Goal: Task Accomplishment & Management: Complete application form

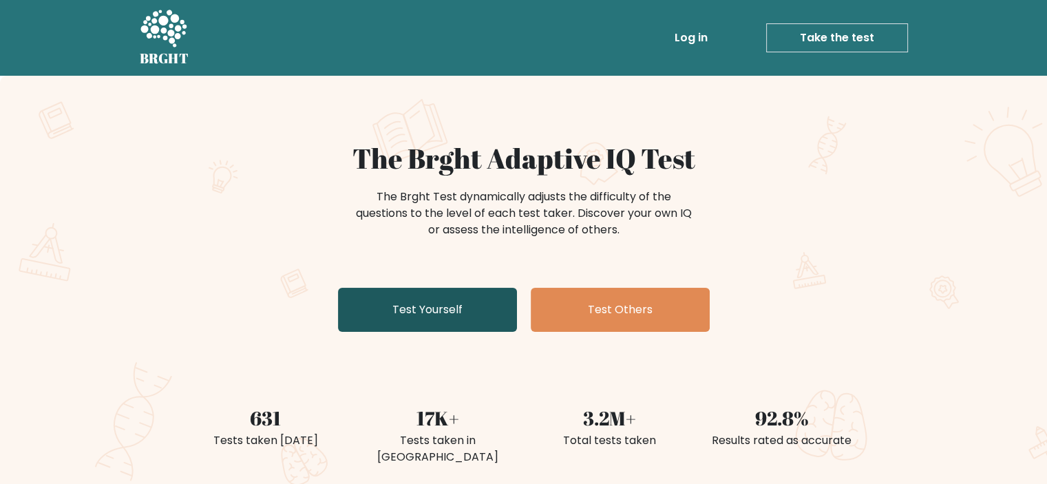
click at [463, 304] on link "Test Yourself" at bounding box center [427, 310] width 179 height 44
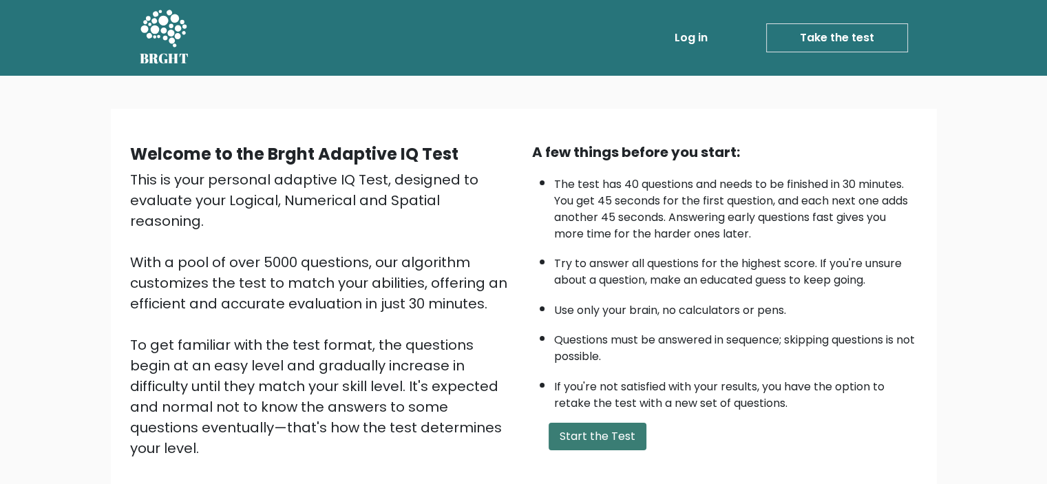
click at [605, 432] on button "Start the Test" at bounding box center [598, 437] width 98 height 28
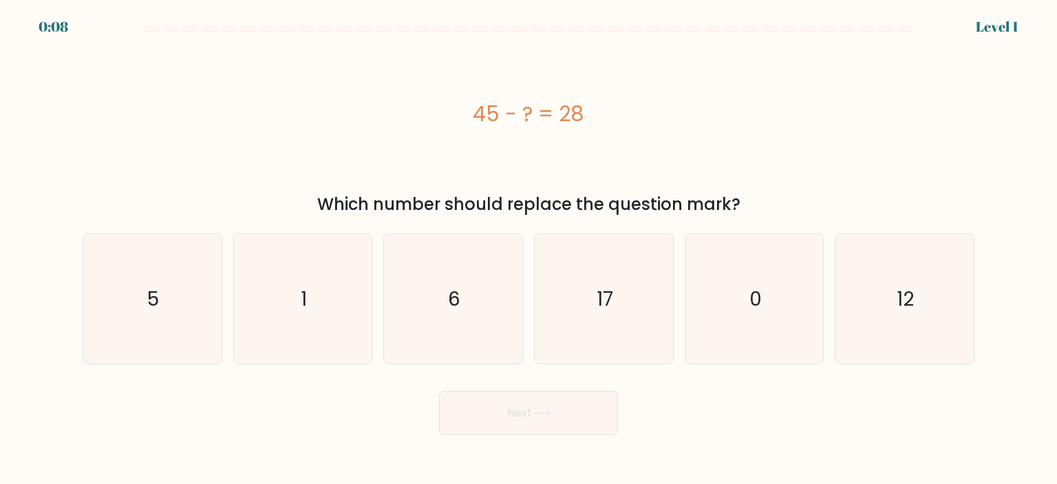
click at [565, 428] on button "Next" at bounding box center [528, 413] width 179 height 44
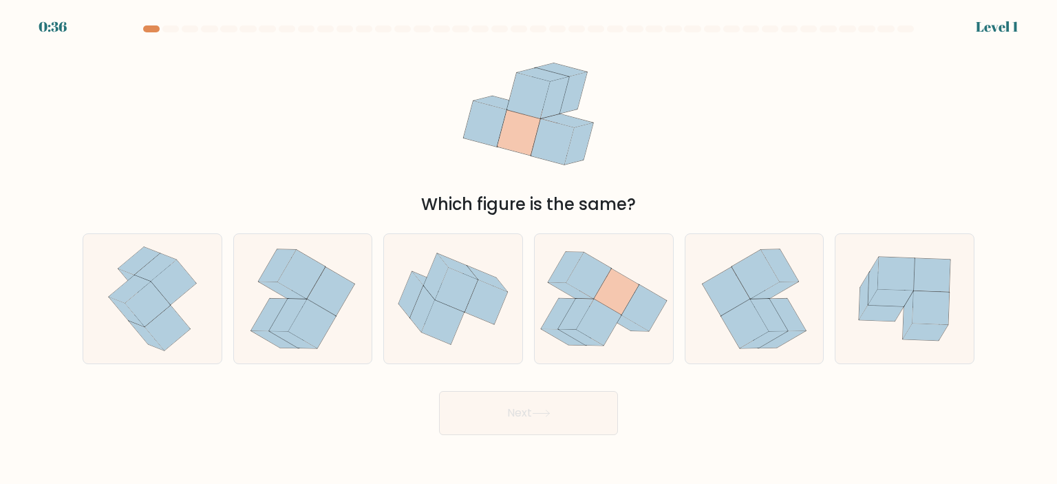
drag, startPoint x: 156, startPoint y: 30, endPoint x: 123, endPoint y: 30, distance: 33.1
click at [127, 30] on div at bounding box center [528, 31] width 909 height 12
drag, startPoint x: 155, startPoint y: 32, endPoint x: 105, endPoint y: 32, distance: 50.3
click at [105, 32] on div at bounding box center [528, 31] width 909 height 12
click at [606, 296] on icon at bounding box center [616, 292] width 45 height 46
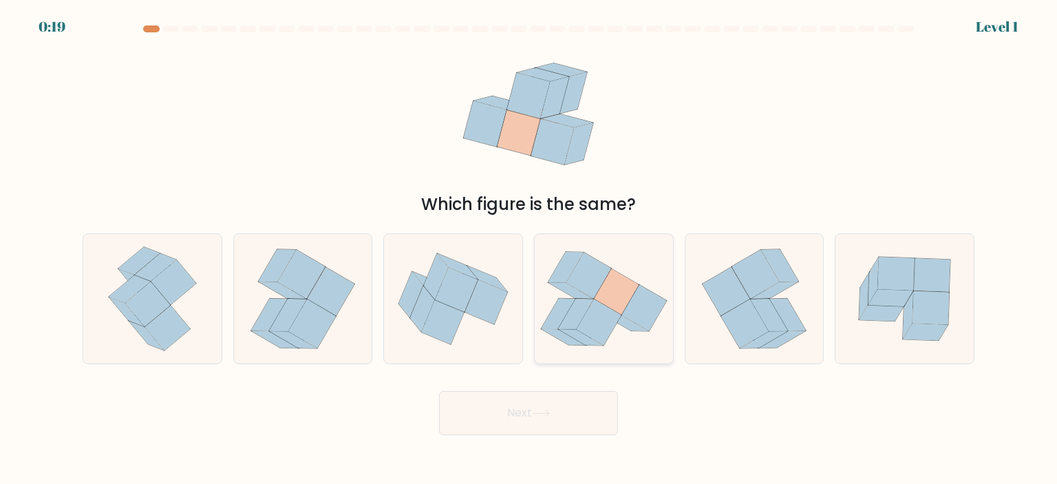
click at [529, 249] on input "d." at bounding box center [529, 245] width 1 height 7
radio input "true"
click at [539, 418] on button "Next" at bounding box center [528, 413] width 179 height 44
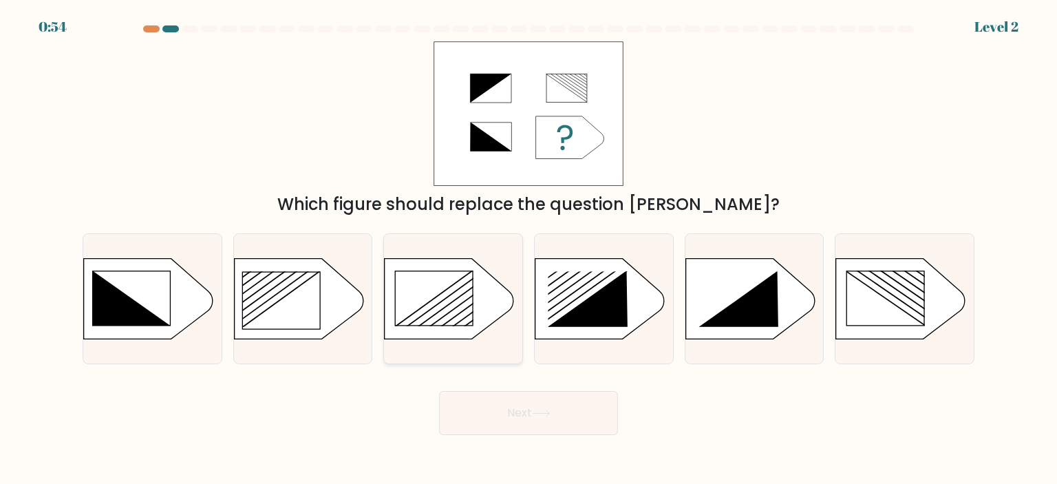
click at [454, 315] on rect at bounding box center [435, 298] width 78 height 54
click at [529, 249] on input "c." at bounding box center [529, 245] width 1 height 7
radio input "true"
click at [529, 414] on button "Next" at bounding box center [528, 413] width 179 height 44
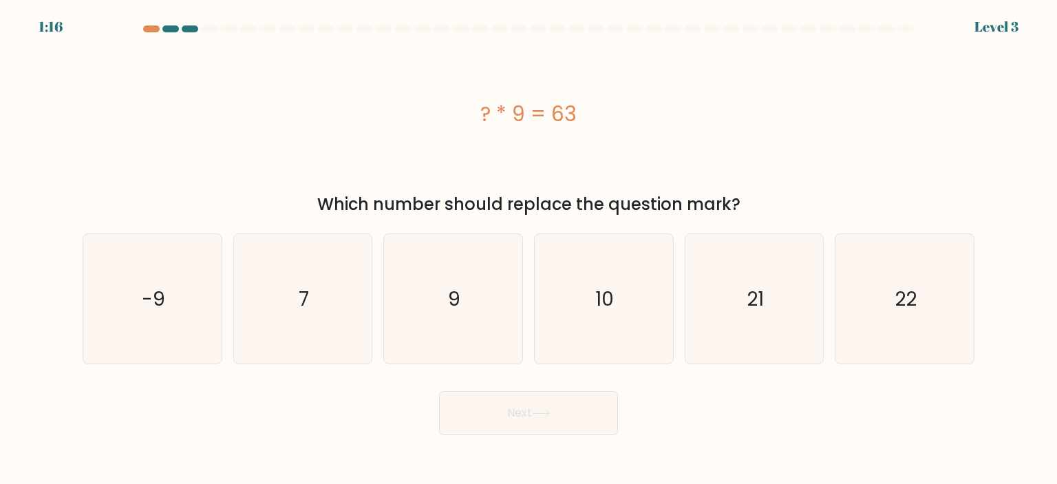
click at [410, 403] on div "Next" at bounding box center [528, 408] width 909 height 54
click at [302, 308] on text "7" at bounding box center [304, 299] width 10 height 28
click at [529, 249] on input "b. 7" at bounding box center [529, 245] width 1 height 7
radio input "true"
click at [511, 400] on button "Next" at bounding box center [528, 413] width 179 height 44
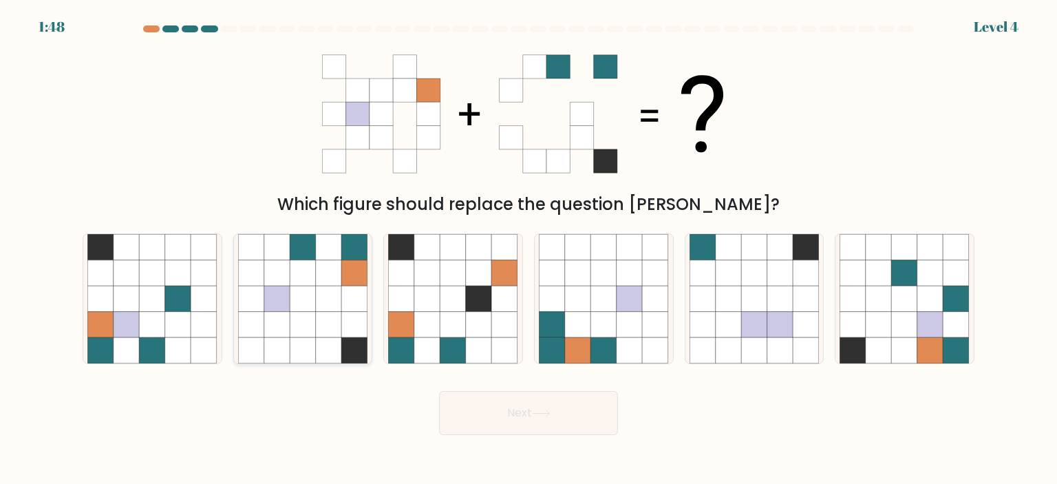
click at [339, 304] on icon at bounding box center [329, 299] width 26 height 26
click at [529, 249] on input "b." at bounding box center [529, 245] width 1 height 7
radio input "true"
click at [516, 405] on button "Next" at bounding box center [528, 413] width 179 height 44
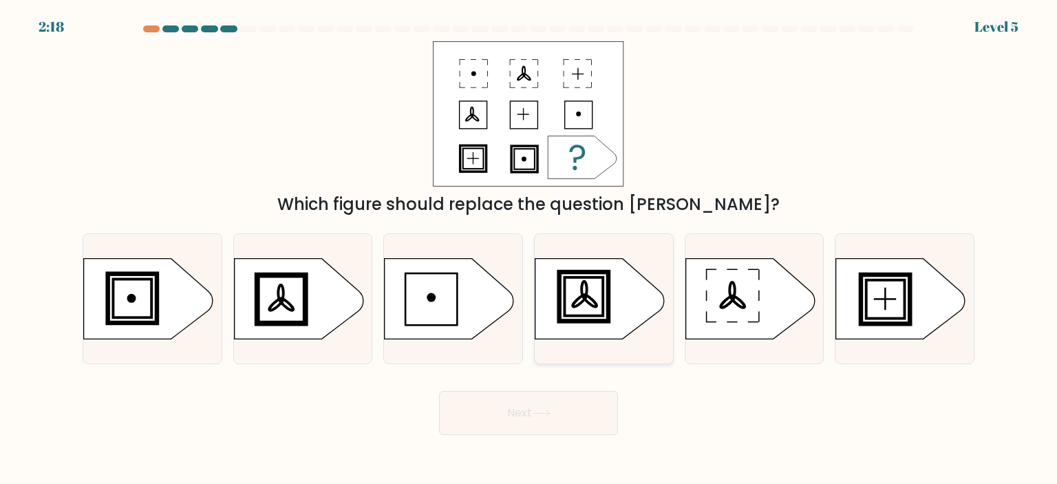
click at [578, 303] on icon at bounding box center [600, 298] width 129 height 81
click at [529, 249] on input "d." at bounding box center [529, 245] width 1 height 7
radio input "true"
click at [539, 418] on button "Next" at bounding box center [528, 413] width 179 height 44
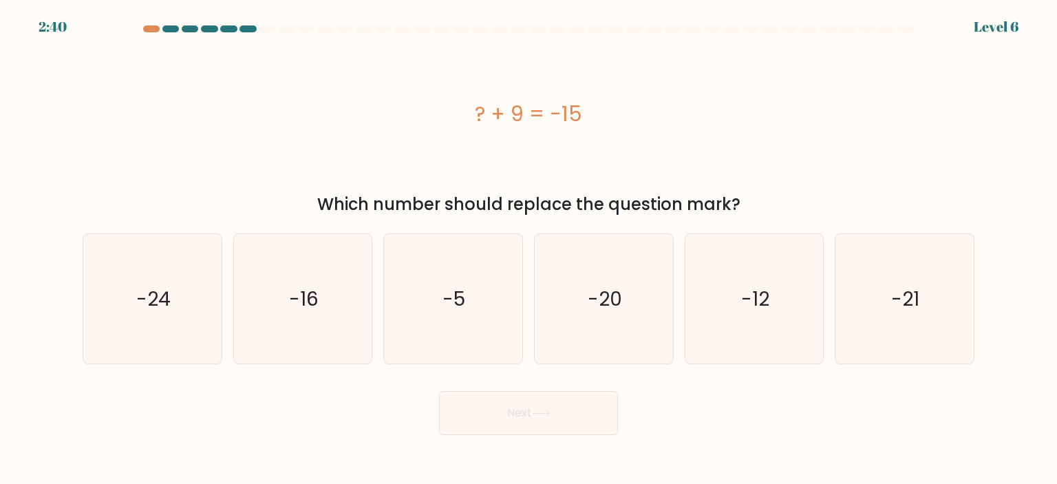
drag, startPoint x: 788, startPoint y: 421, endPoint x: 536, endPoint y: 377, distance: 256.5
click at [788, 421] on div "Next" at bounding box center [528, 408] width 909 height 54
click at [162, 294] on text "-24" at bounding box center [153, 299] width 34 height 28
click at [529, 249] on input "a. -24" at bounding box center [529, 245] width 1 height 7
radio input "true"
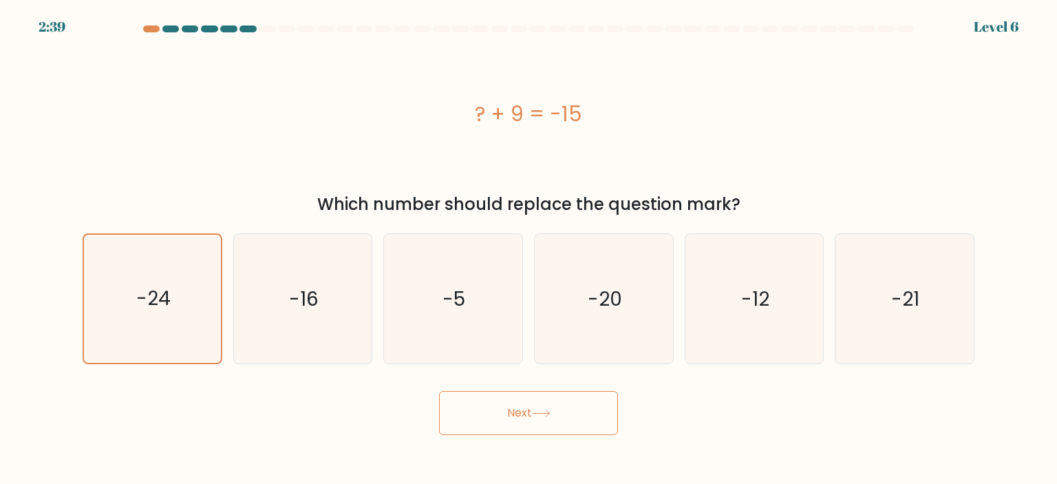
click at [538, 414] on icon at bounding box center [541, 414] width 19 height 8
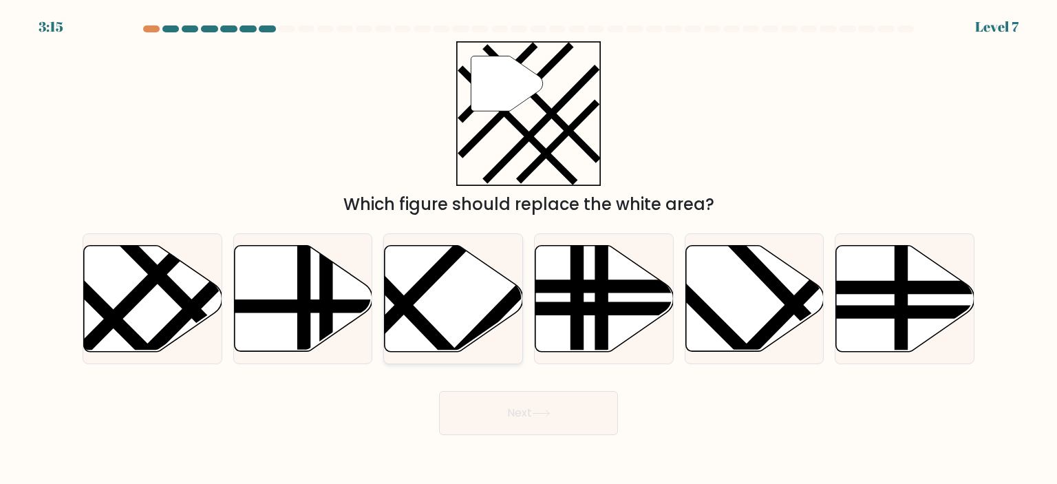
click at [440, 304] on icon at bounding box center [454, 298] width 138 height 106
click at [529, 249] on input "c." at bounding box center [529, 245] width 1 height 7
radio input "true"
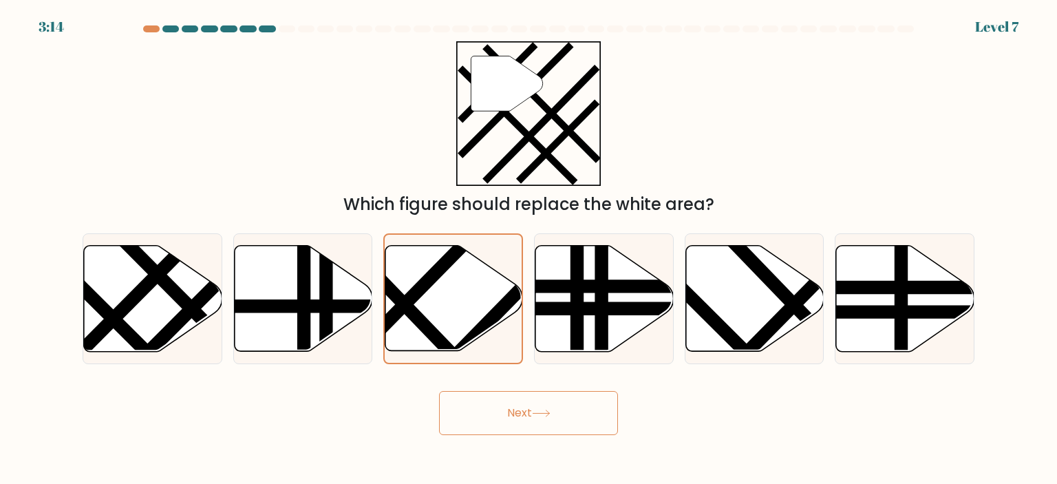
click at [520, 413] on button "Next" at bounding box center [528, 413] width 179 height 44
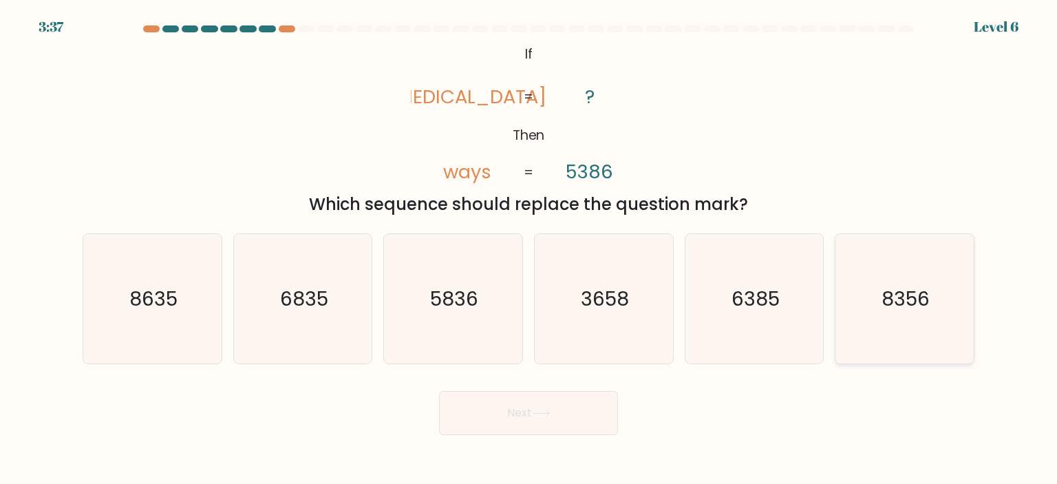
click at [883, 291] on text "8356" at bounding box center [906, 299] width 48 height 28
click at [529, 249] on input "f. 8356" at bounding box center [529, 245] width 1 height 7
radio input "true"
click at [562, 419] on button "Next" at bounding box center [528, 413] width 179 height 44
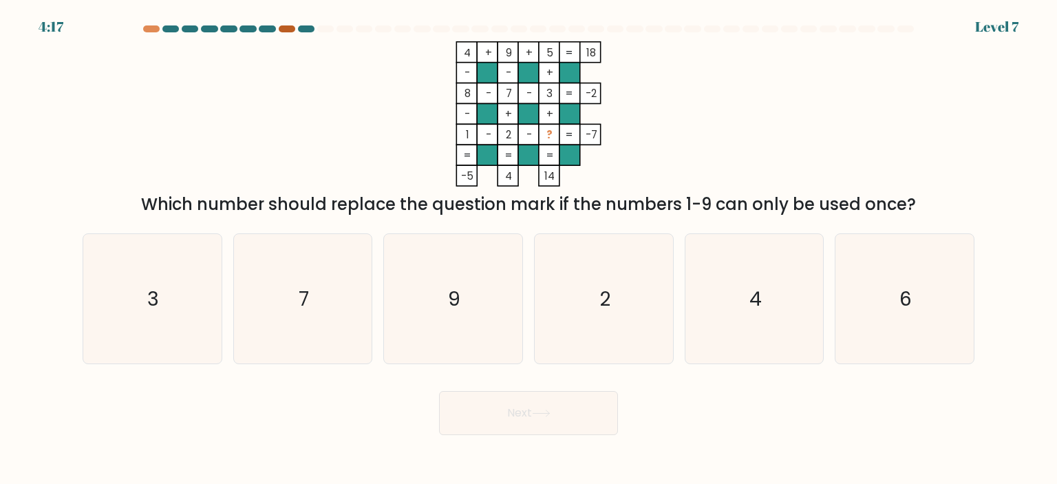
click at [288, 28] on div at bounding box center [287, 28] width 17 height 7
click at [886, 299] on icon "6" at bounding box center [904, 298] width 129 height 129
click at [529, 249] on input "f. 6" at bounding box center [529, 245] width 1 height 7
radio input "true"
click at [574, 412] on button "Next" at bounding box center [528, 413] width 179 height 44
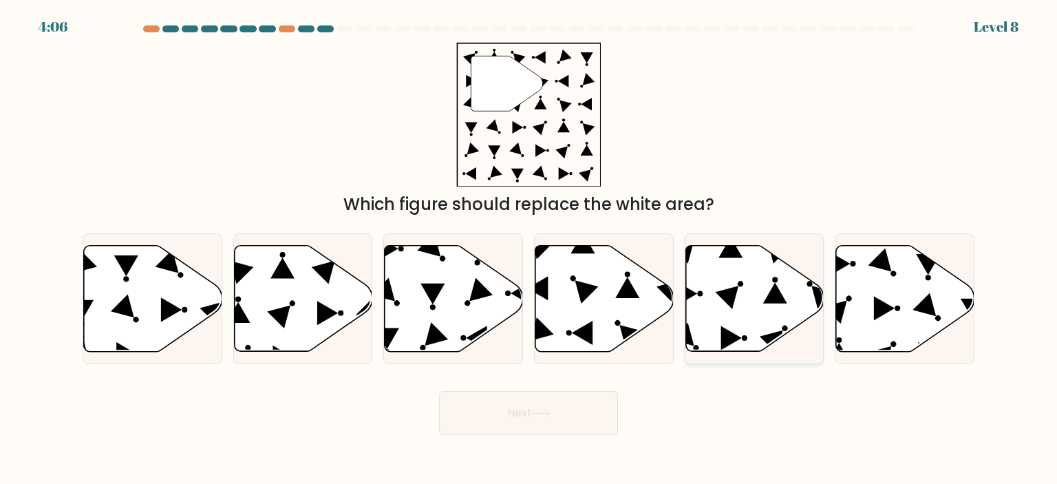
click at [743, 315] on icon at bounding box center [755, 298] width 138 height 106
click at [529, 249] on input "e." at bounding box center [529, 245] width 1 height 7
radio input "true"
click at [549, 414] on icon at bounding box center [541, 413] width 17 height 6
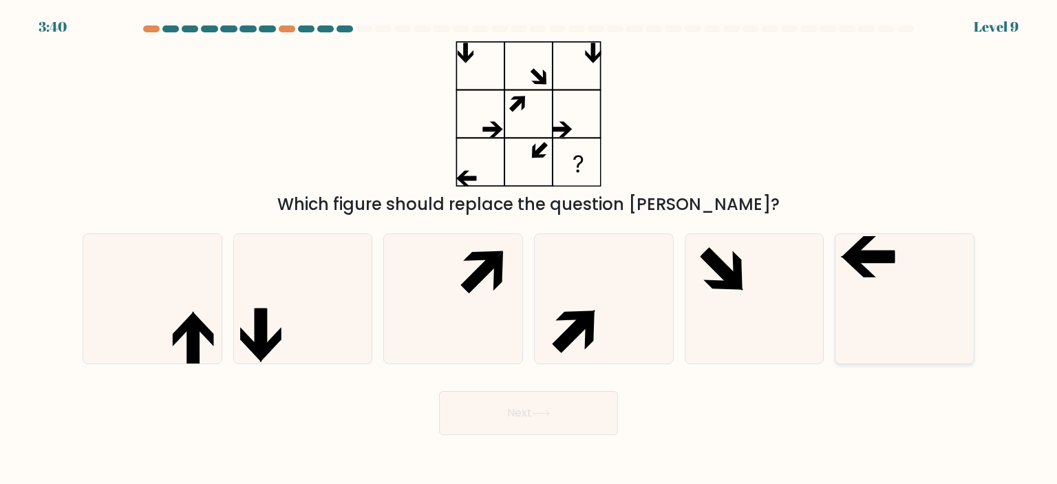
click at [883, 265] on icon at bounding box center [904, 298] width 129 height 129
click at [529, 249] on input "f." at bounding box center [529, 245] width 1 height 7
radio input "true"
click at [567, 412] on button "Next" at bounding box center [528, 413] width 179 height 44
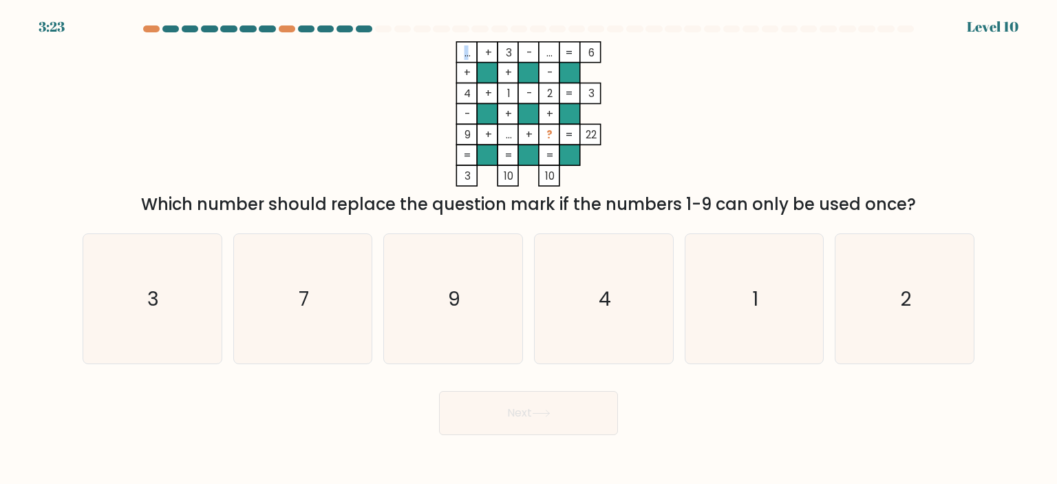
click at [465, 49] on tspan "..." at bounding box center [468, 52] width 6 height 14
drag, startPoint x: 540, startPoint y: 50, endPoint x: 561, endPoint y: 52, distance: 21.4
click at [561, 52] on icon "... + 3 - ... 6 + + - 4 + 1 - 2 3 - + + 9 + ... + ? = 22 = = = = 3 10 10 =" at bounding box center [528, 113] width 413 height 145
drag, startPoint x: 553, startPoint y: 133, endPoint x: 545, endPoint y: 133, distance: 8.3
click at [545, 133] on rect at bounding box center [549, 134] width 21 height 21
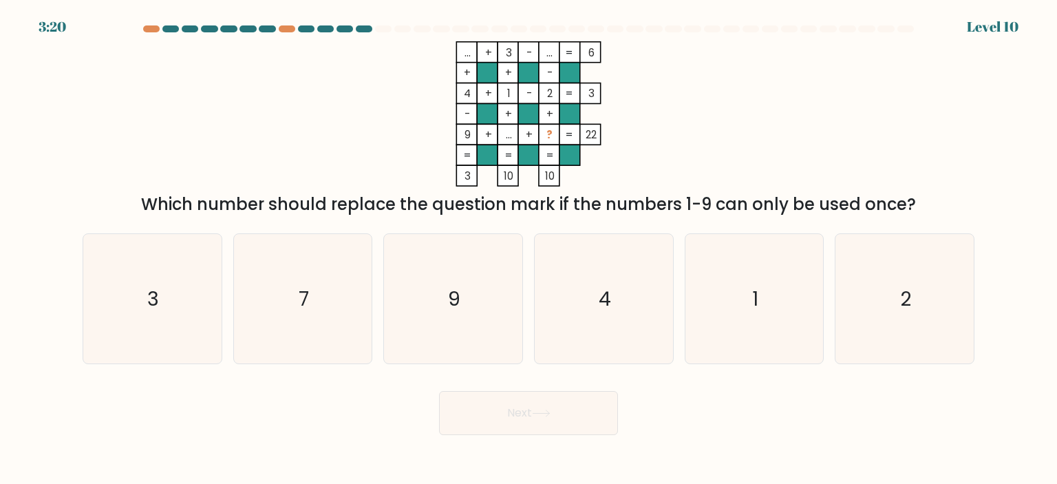
click at [553, 134] on tspan "?" at bounding box center [550, 134] width 6 height 14
click at [551, 52] on tspan "..." at bounding box center [550, 52] width 6 height 14
click at [507, 135] on tspan "..." at bounding box center [509, 134] width 6 height 14
click at [548, 132] on tspan "?" at bounding box center [550, 134] width 6 height 14
click at [345, 266] on icon "7" at bounding box center [302, 298] width 129 height 129
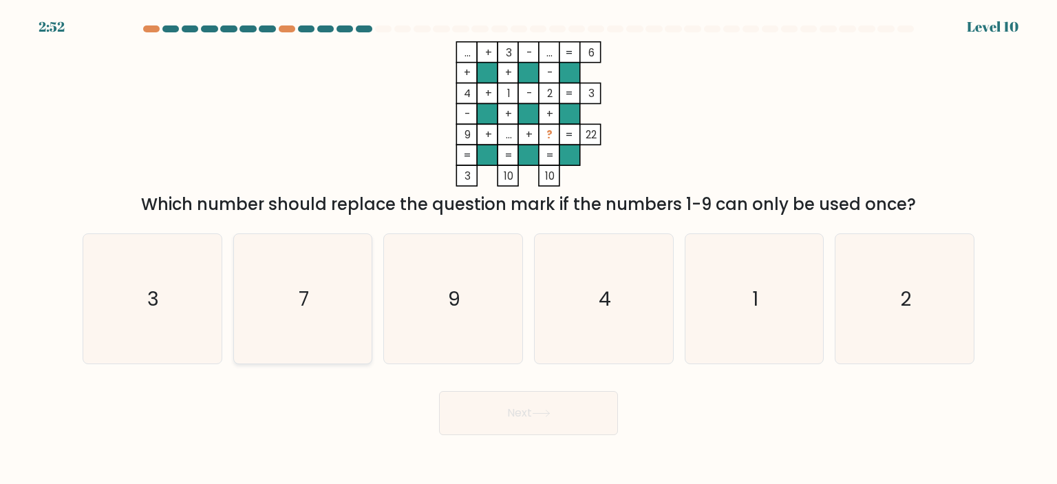
click at [529, 249] on input "b. 7" at bounding box center [529, 245] width 1 height 7
radio input "true"
click at [541, 414] on icon at bounding box center [541, 414] width 19 height 8
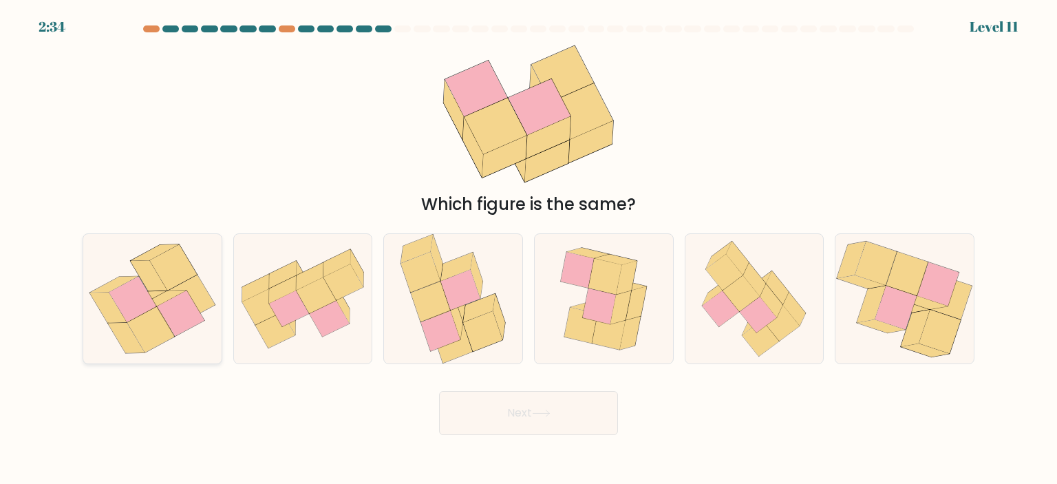
click at [191, 297] on icon at bounding box center [192, 297] width 48 height 45
click at [529, 249] on input "a." at bounding box center [529, 245] width 1 height 7
radio input "true"
click at [507, 412] on button "Next" at bounding box center [528, 413] width 179 height 44
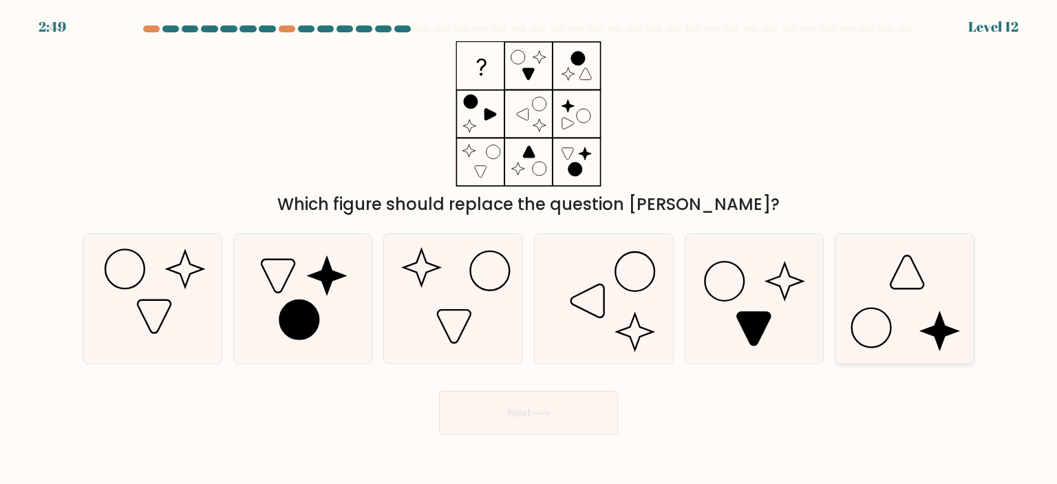
click at [880, 334] on icon at bounding box center [904, 298] width 129 height 129
click at [529, 249] on input "f." at bounding box center [529, 245] width 1 height 7
radio input "true"
click at [323, 294] on icon at bounding box center [302, 298] width 129 height 129
click at [529, 249] on input "b." at bounding box center [529, 245] width 1 height 7
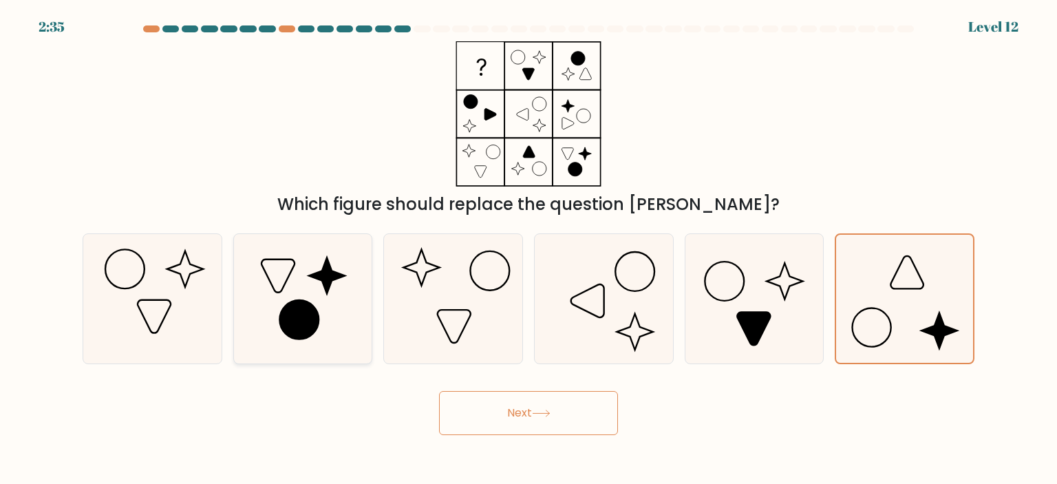
radio input "true"
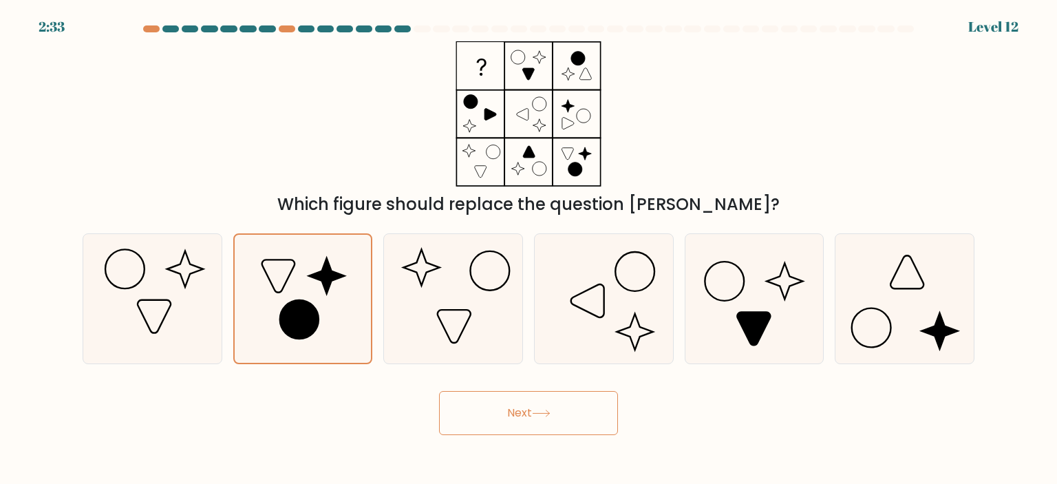
click at [559, 415] on button "Next" at bounding box center [528, 413] width 179 height 44
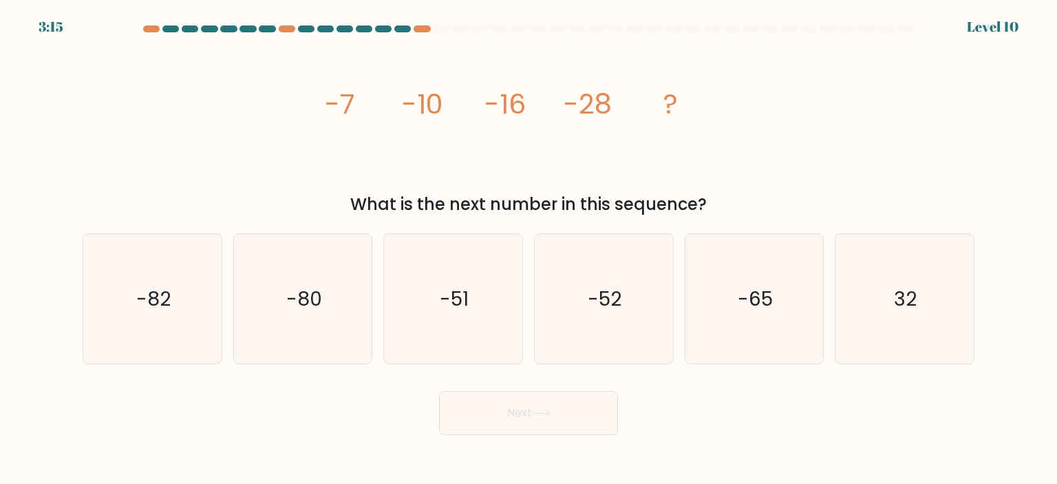
click at [403, 28] on div at bounding box center [402, 28] width 17 height 7
drag, startPoint x: 330, startPoint y: 103, endPoint x: 439, endPoint y: 104, distance: 108.8
click at [439, 104] on g "-7 -10 -16 -28 ?" at bounding box center [501, 104] width 353 height 39
click at [439, 104] on tspan "-10" at bounding box center [422, 104] width 41 height 39
drag, startPoint x: 419, startPoint y: 101, endPoint x: 523, endPoint y: 106, distance: 104.1
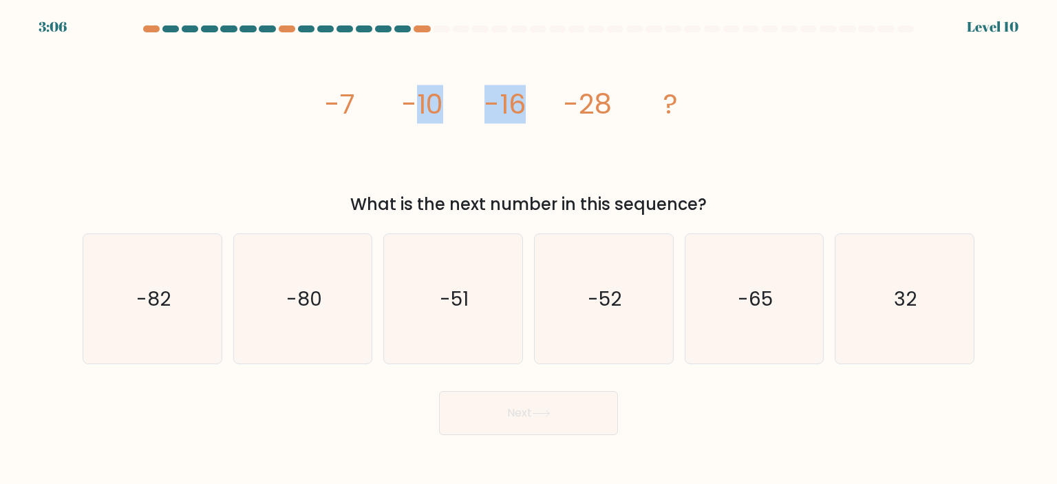
click at [523, 106] on g "-7 -10 -16 -28 ?" at bounding box center [501, 104] width 353 height 39
click at [523, 106] on tspan "-16" at bounding box center [505, 104] width 41 height 39
drag, startPoint x: 495, startPoint y: 101, endPoint x: 611, endPoint y: 112, distance: 116.2
click at [611, 112] on g "-7 -10 -16 -28 ?" at bounding box center [501, 104] width 353 height 39
click at [611, 112] on tspan "-28" at bounding box center [588, 104] width 48 height 39
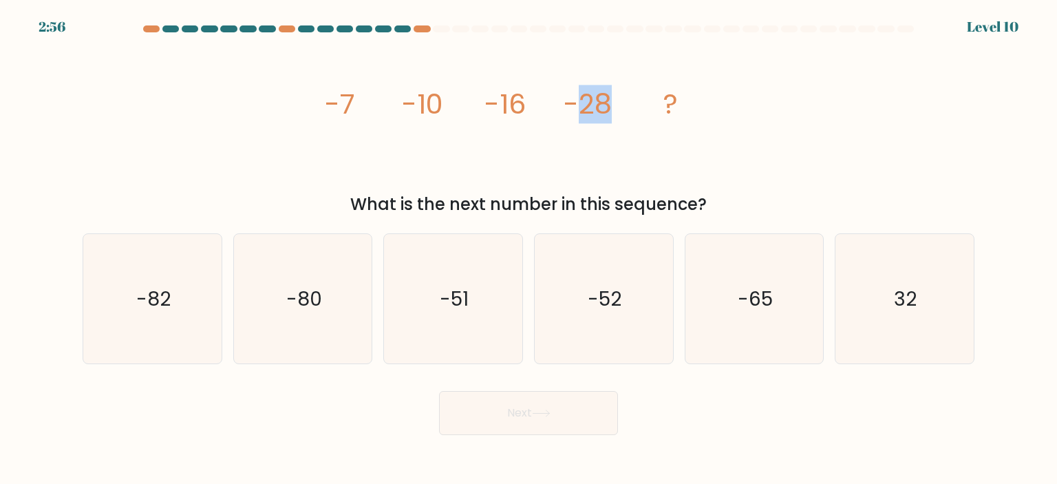
drag, startPoint x: 573, startPoint y: 105, endPoint x: 653, endPoint y: 112, distance: 79.5
click at [653, 112] on icon "image/svg+xml -7 -10 -16 -28 ?" at bounding box center [528, 113] width 413 height 145
click at [604, 105] on tspan "-28" at bounding box center [588, 104] width 48 height 39
drag, startPoint x: 611, startPoint y: 105, endPoint x: 569, endPoint y: 103, distance: 42.0
click at [569, 103] on tspan "-28" at bounding box center [588, 104] width 48 height 39
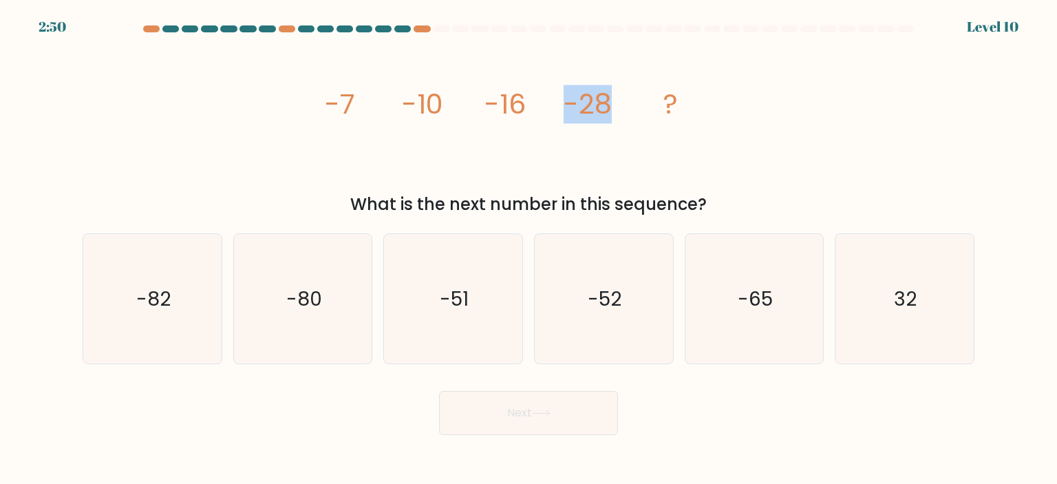
click at [600, 122] on tspan "-28" at bounding box center [588, 104] width 48 height 39
click at [581, 277] on icon "-52" at bounding box center [603, 298] width 129 height 129
click at [529, 249] on input "d. -52" at bounding box center [529, 245] width 1 height 7
radio input "true"
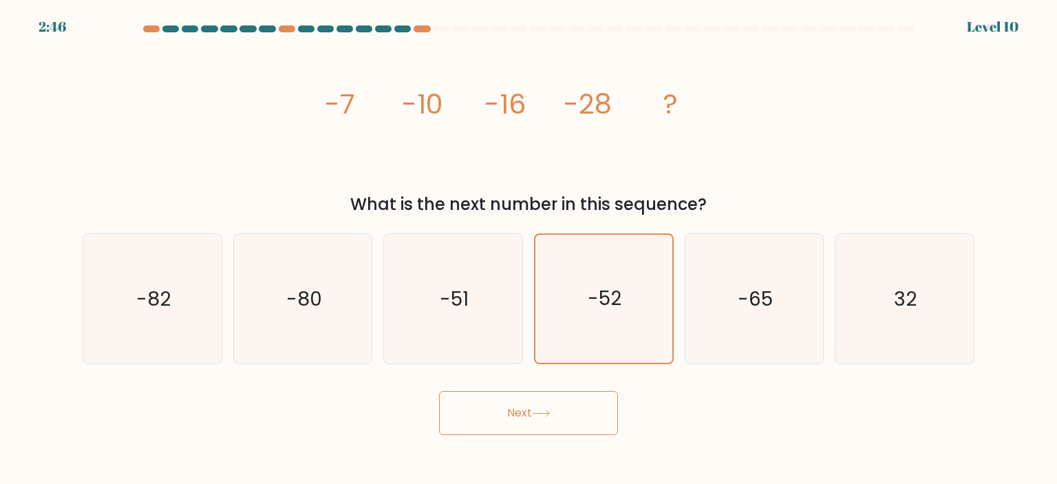
click at [549, 410] on icon at bounding box center [541, 414] width 19 height 8
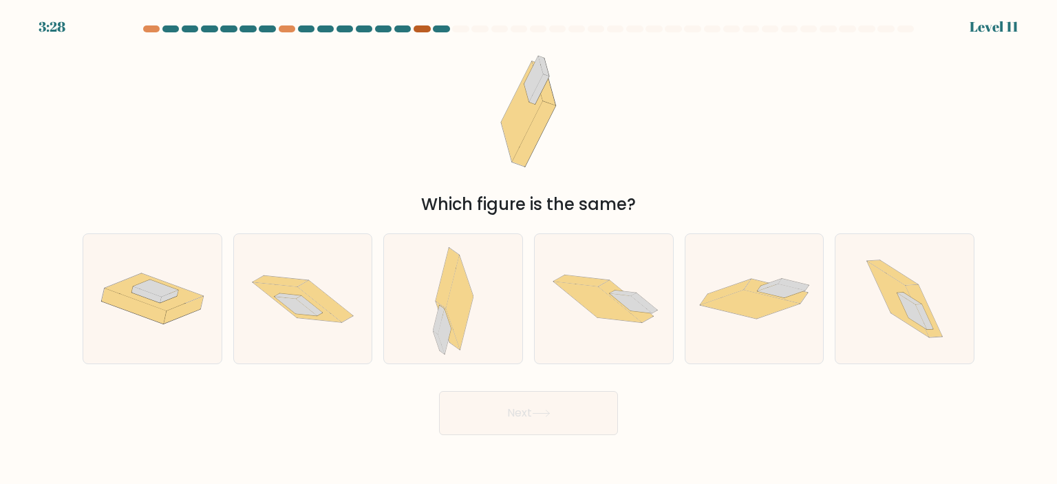
click at [421, 30] on div at bounding box center [422, 28] width 17 height 7
click at [421, 28] on div at bounding box center [422, 28] width 17 height 7
click at [905, 345] on icon at bounding box center [904, 298] width 115 height 129
click at [529, 249] on input "f." at bounding box center [529, 245] width 1 height 7
radio input "true"
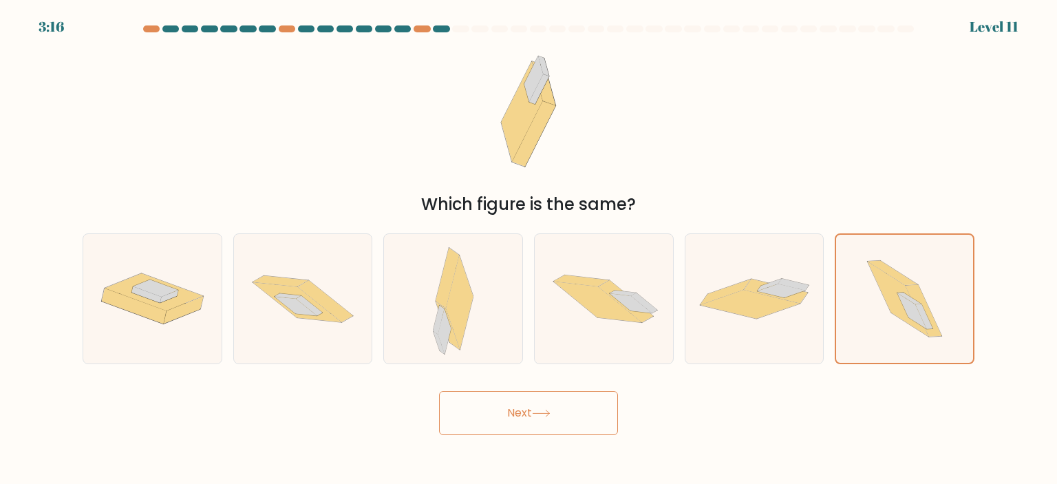
click at [573, 409] on button "Next" at bounding box center [528, 413] width 179 height 44
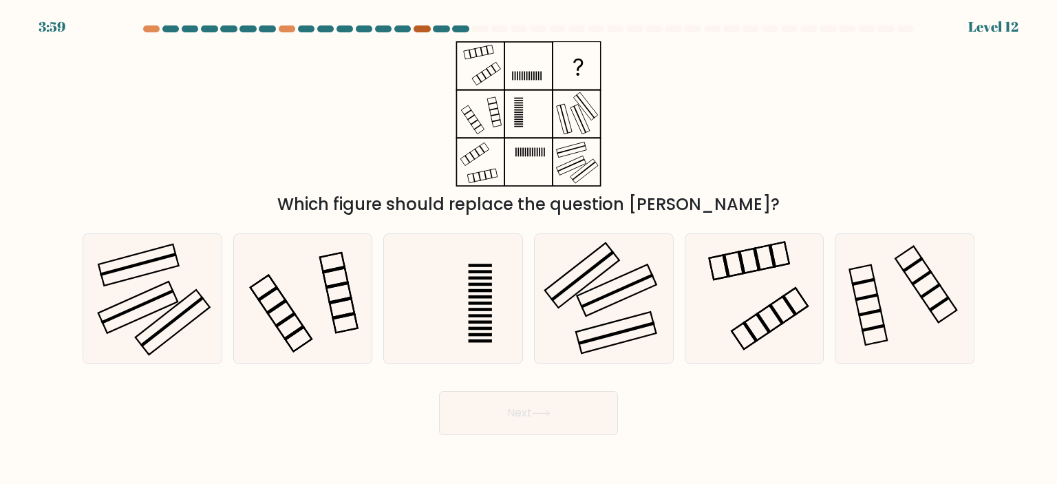
click at [419, 30] on div at bounding box center [422, 28] width 17 height 7
click at [419, 29] on div at bounding box center [422, 28] width 17 height 7
click at [419, 28] on div at bounding box center [422, 28] width 17 height 7
click at [583, 292] on icon at bounding box center [603, 298] width 129 height 129
click at [529, 249] on input "d." at bounding box center [529, 245] width 1 height 7
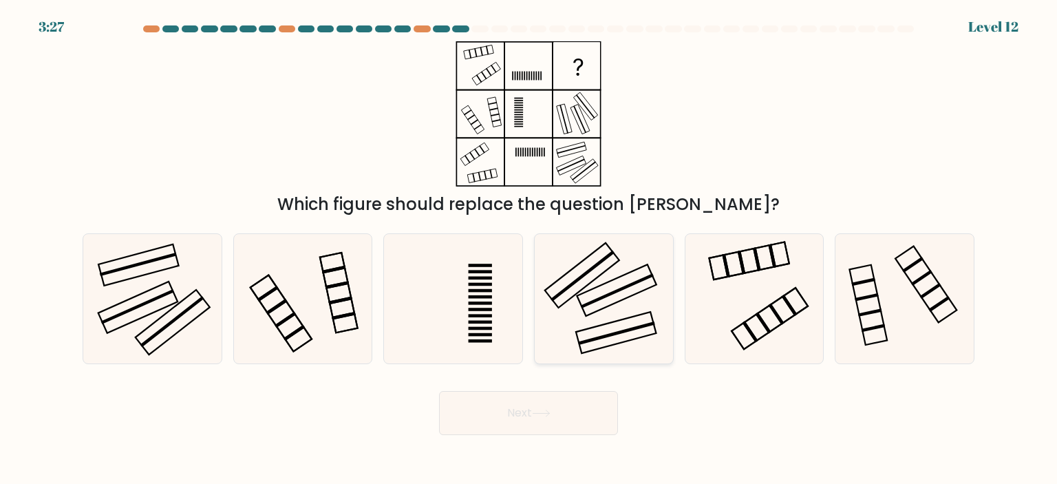
radio input "true"
click at [556, 410] on button "Next" at bounding box center [528, 413] width 179 height 44
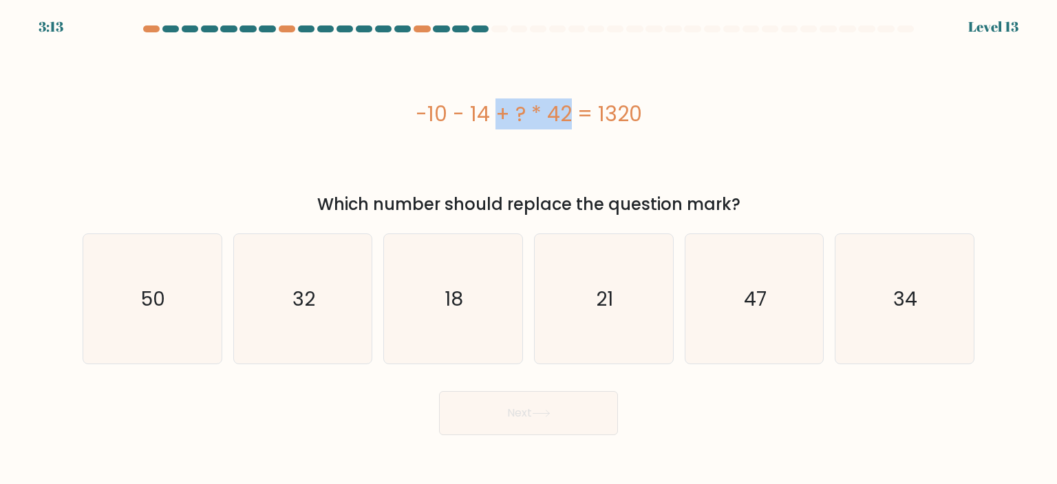
drag, startPoint x: 487, startPoint y: 114, endPoint x: 420, endPoint y: 115, distance: 67.5
click at [420, 115] on div "-10 - 14 + ? * 42 = 1320" at bounding box center [529, 113] width 892 height 31
click at [492, 131] on div "-10 - 14 + ? * 42 = 1320" at bounding box center [529, 113] width 892 height 145
click at [361, 165] on div "-10 - 14 + ? * 42 = 1320" at bounding box center [529, 113] width 892 height 145
click at [358, 416] on div "Next" at bounding box center [528, 408] width 909 height 54
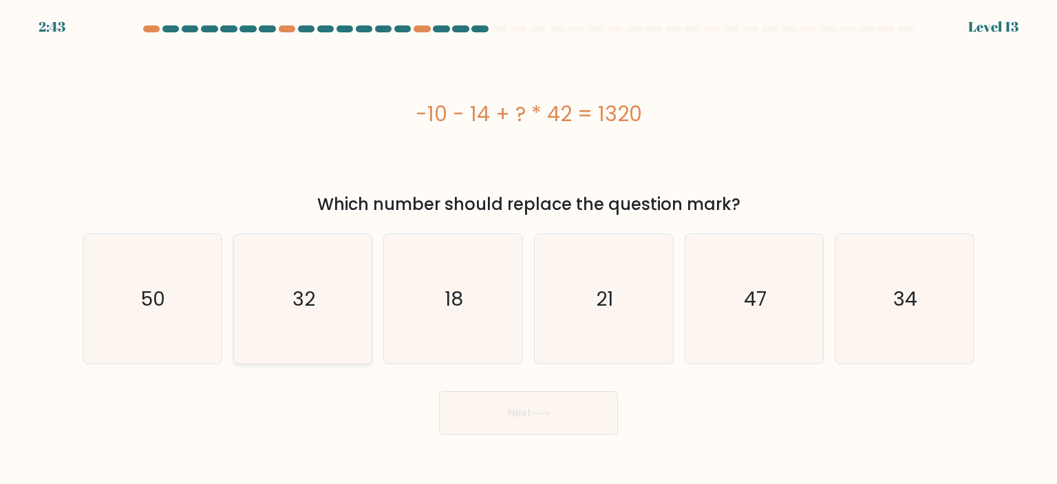
click at [324, 324] on icon "32" at bounding box center [302, 298] width 129 height 129
click at [529, 249] on input "b. 32" at bounding box center [529, 245] width 1 height 7
radio input "true"
click at [483, 413] on button "Next" at bounding box center [528, 413] width 179 height 44
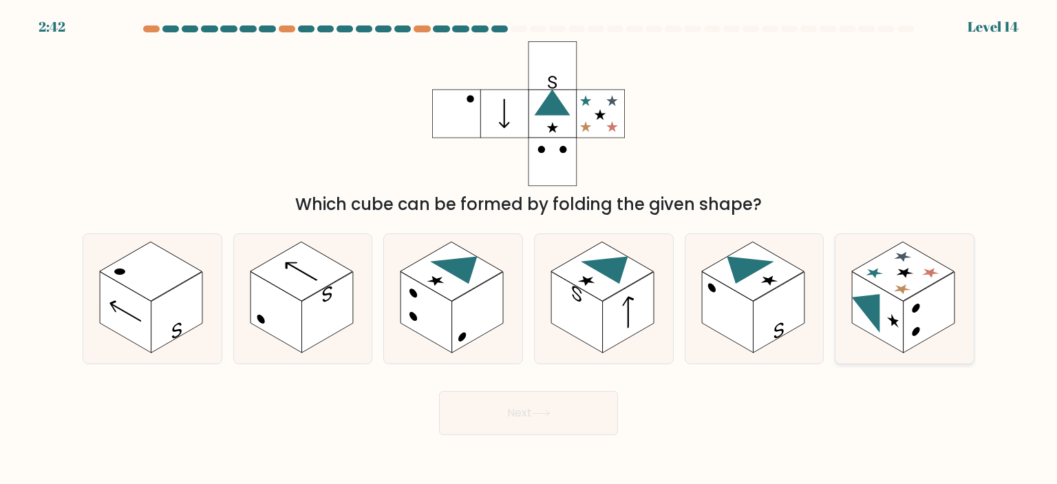
click at [874, 326] on rect at bounding box center [878, 312] width 52 height 81
click at [529, 249] on input "f." at bounding box center [529, 245] width 1 height 7
radio input "true"
click at [507, 412] on button "Next" at bounding box center [528, 413] width 179 height 44
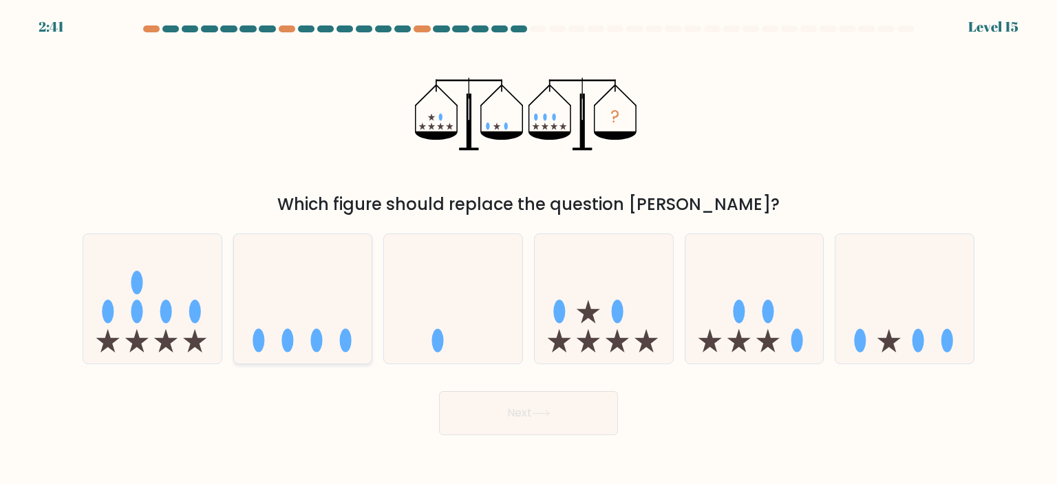
click at [311, 312] on icon at bounding box center [303, 299] width 138 height 114
click at [529, 249] on input "b." at bounding box center [529, 245] width 1 height 7
radio input "true"
click at [545, 414] on icon at bounding box center [541, 414] width 19 height 8
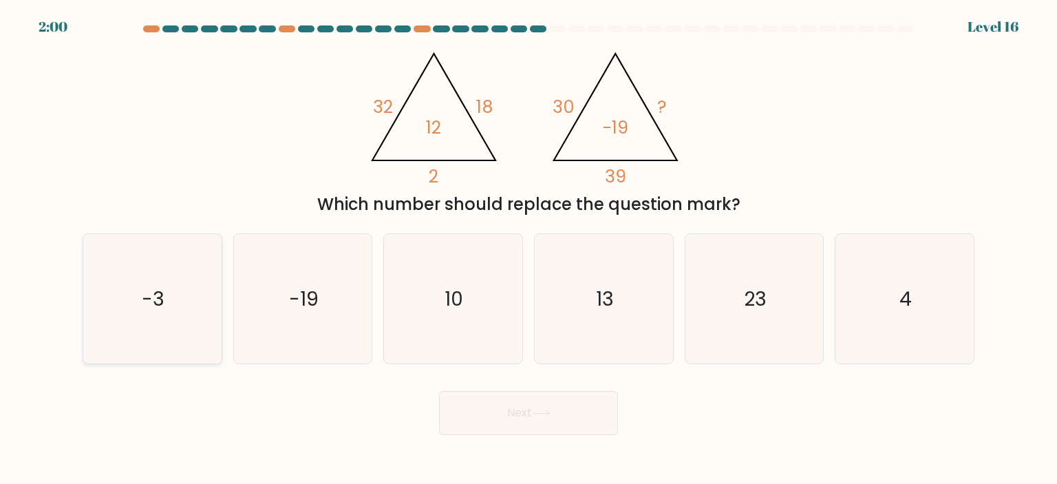
click at [184, 293] on icon "-3" at bounding box center [151, 298] width 129 height 129
click at [529, 249] on input "a. -3" at bounding box center [529, 245] width 1 height 7
radio input "true"
click at [503, 419] on button "Next" at bounding box center [528, 413] width 179 height 44
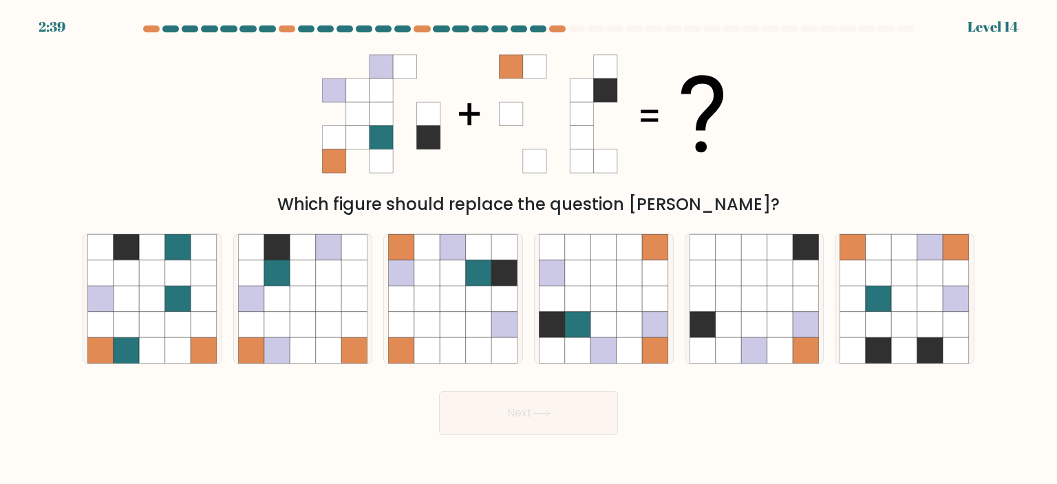
click at [540, 27] on div at bounding box center [538, 28] width 17 height 7
click at [876, 349] on icon at bounding box center [879, 350] width 26 height 26
click at [529, 249] on input "f." at bounding box center [529, 245] width 1 height 7
radio input "true"
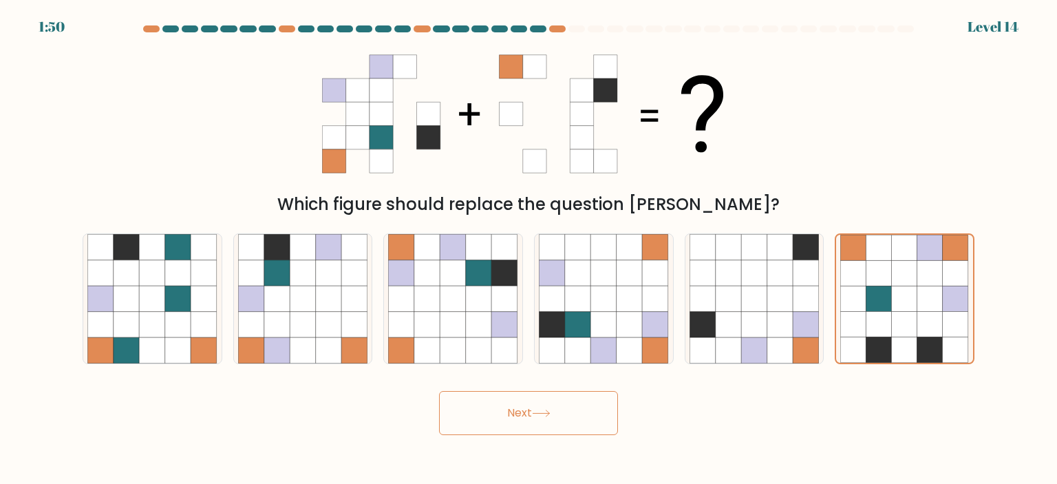
click at [516, 417] on button "Next" at bounding box center [528, 413] width 179 height 44
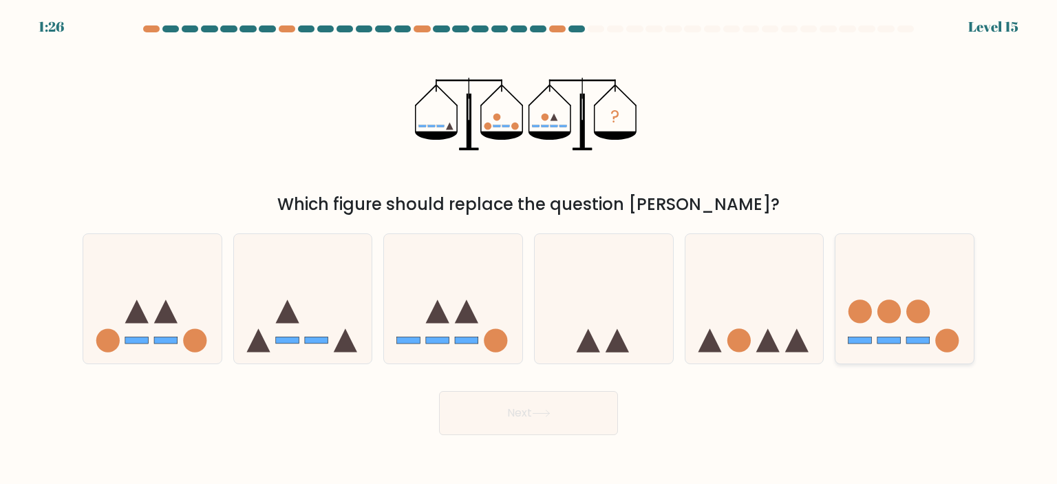
click at [892, 327] on icon at bounding box center [905, 299] width 138 height 114
click at [529, 249] on input "f." at bounding box center [529, 245] width 1 height 7
radio input "true"
click at [742, 352] on icon at bounding box center [755, 299] width 138 height 114
click at [529, 249] on input "e." at bounding box center [529, 245] width 1 height 7
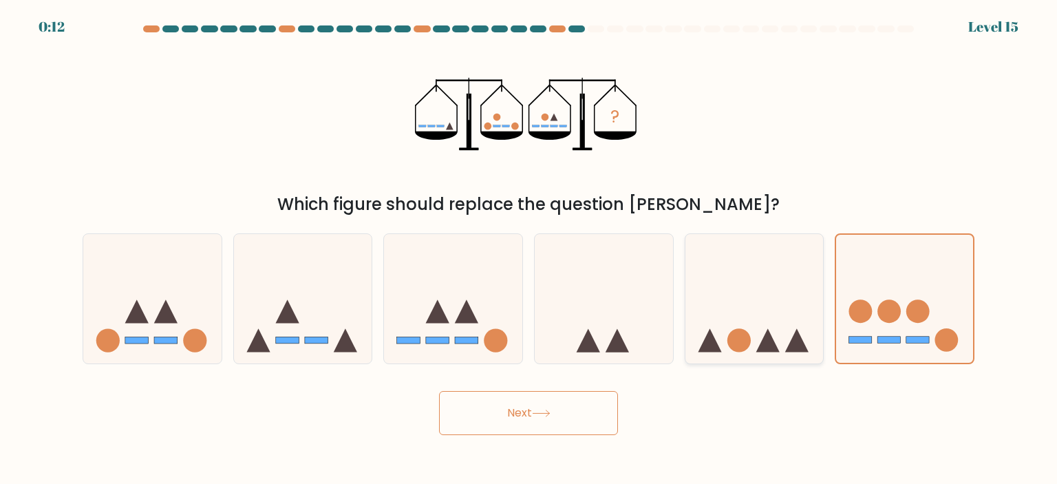
radio input "true"
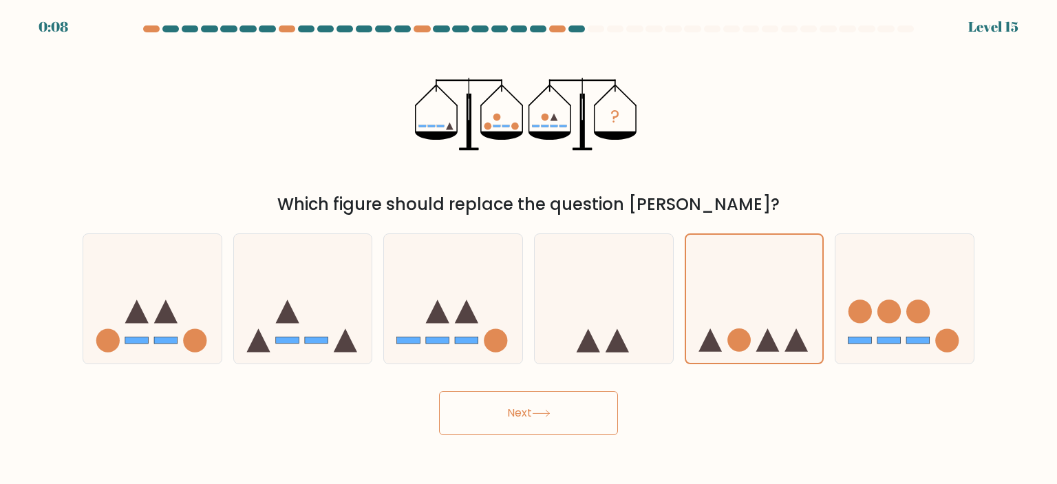
click at [533, 414] on button "Next" at bounding box center [528, 413] width 179 height 44
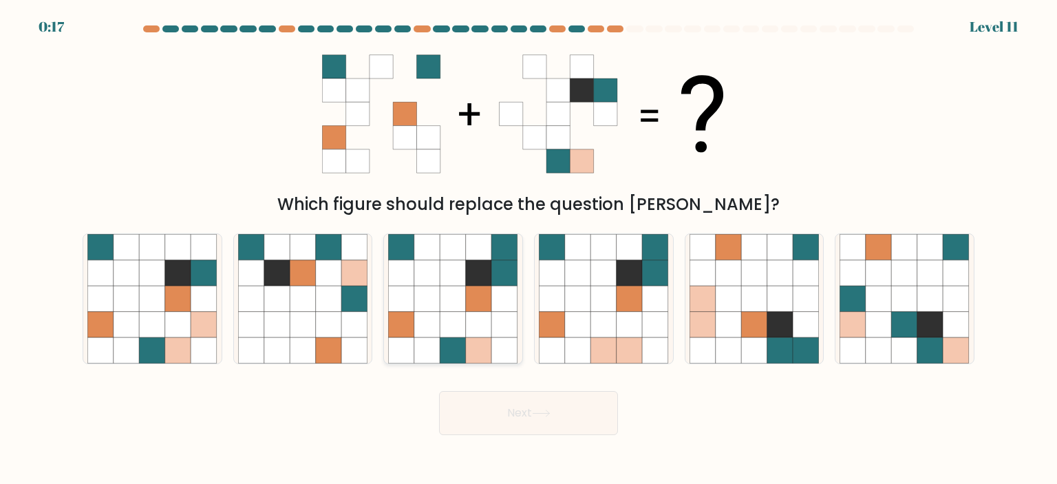
click at [448, 302] on icon at bounding box center [454, 299] width 26 height 26
click at [529, 249] on input "c." at bounding box center [529, 245] width 1 height 7
radio input "true"
click at [518, 415] on button "Next" at bounding box center [528, 413] width 179 height 44
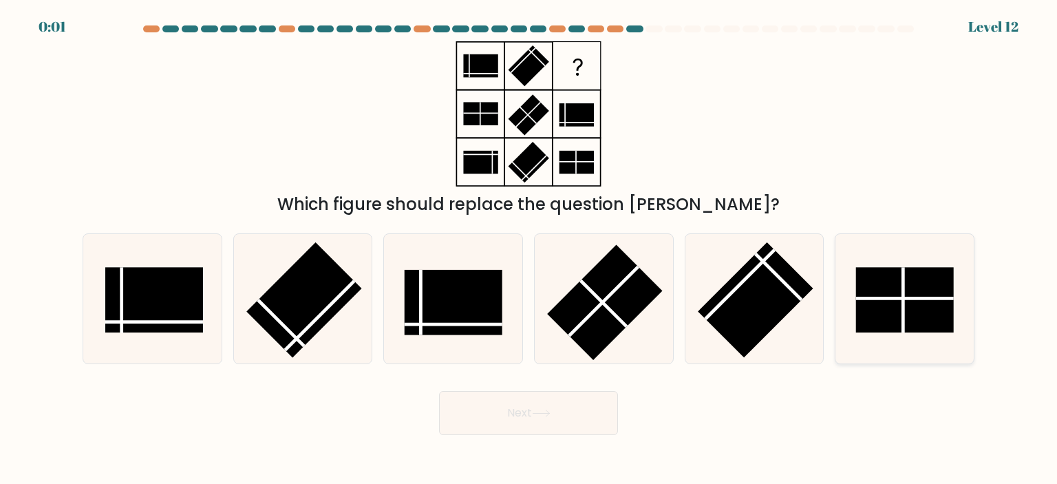
click at [897, 318] on rect at bounding box center [905, 299] width 98 height 65
click at [529, 249] on input "f." at bounding box center [529, 245] width 1 height 7
radio input "true"
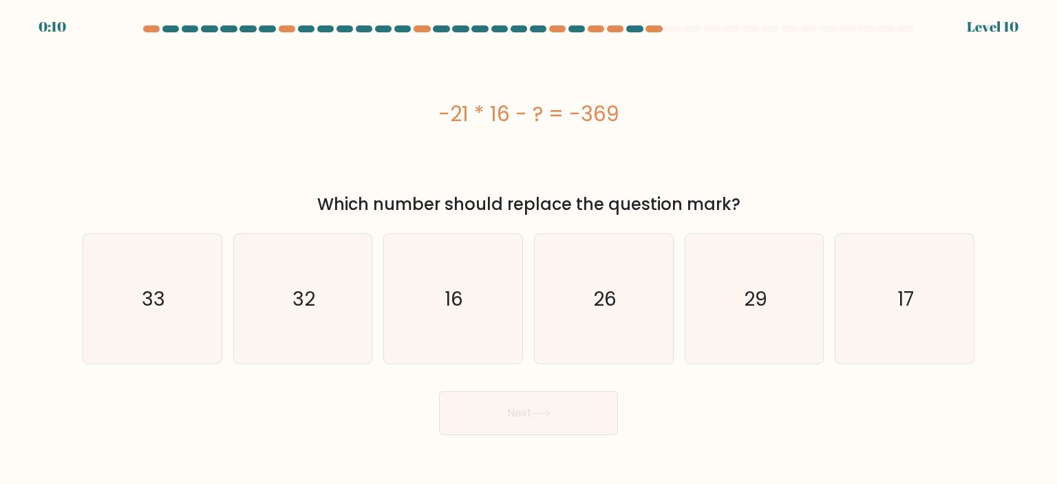
click at [713, 410] on div "Next" at bounding box center [528, 408] width 909 height 54
click at [154, 280] on icon "33" at bounding box center [151, 298] width 129 height 129
click at [529, 249] on input "a. 33" at bounding box center [529, 245] width 1 height 7
radio input "true"
click at [547, 410] on icon at bounding box center [541, 414] width 19 height 8
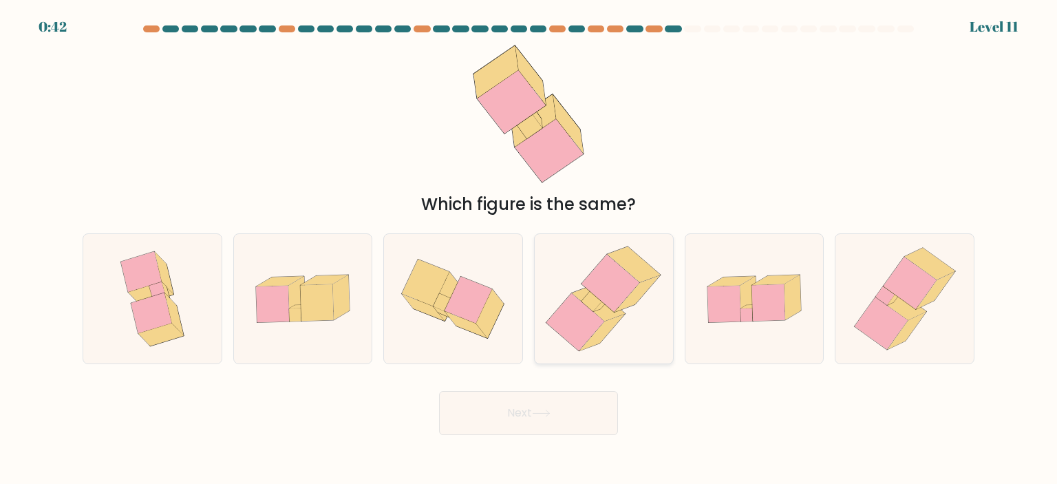
click at [597, 316] on icon at bounding box center [576, 322] width 58 height 58
click at [529, 249] on input "d." at bounding box center [529, 245] width 1 height 7
radio input "true"
click at [536, 416] on icon at bounding box center [541, 414] width 19 height 8
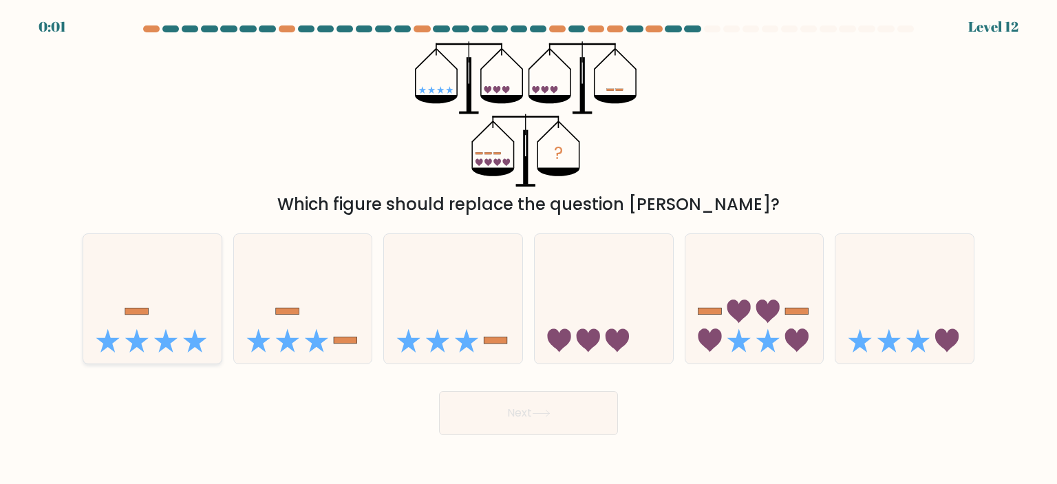
click at [147, 313] on rect at bounding box center [136, 311] width 23 height 7
click at [529, 249] on input "a." at bounding box center [529, 245] width 1 height 7
radio input "true"
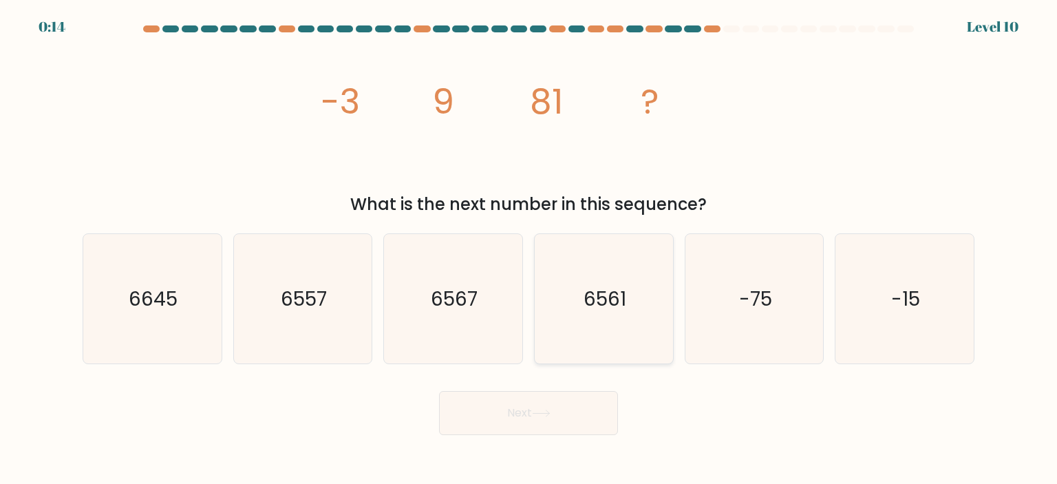
click at [618, 326] on icon "6561" at bounding box center [603, 298] width 129 height 129
click at [529, 249] on input "d. 6561" at bounding box center [529, 245] width 1 height 7
radio input "true"
click at [518, 423] on button "Next" at bounding box center [528, 413] width 179 height 44
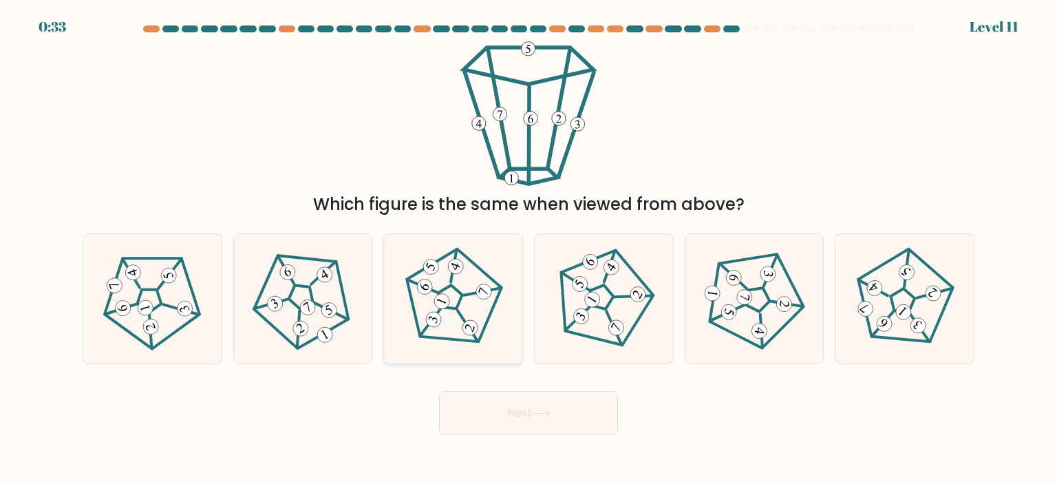
click at [437, 283] on icon at bounding box center [453, 299] width 104 height 104
click at [529, 249] on input "c." at bounding box center [529, 245] width 1 height 7
radio input "true"
click at [512, 421] on button "Next" at bounding box center [528, 413] width 179 height 44
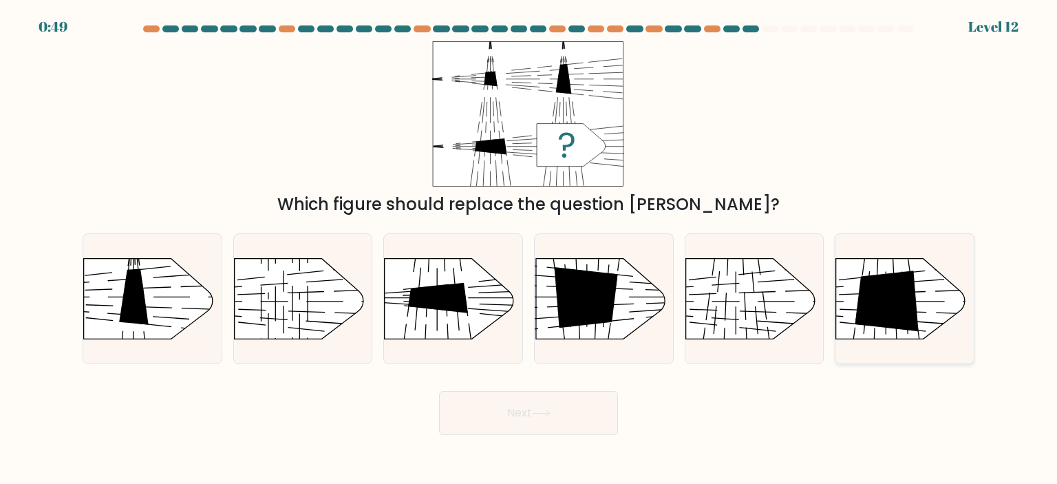
click at [881, 284] on icon at bounding box center [888, 301] width 64 height 61
click at [529, 249] on input "f." at bounding box center [529, 245] width 1 height 7
radio input "true"
click at [577, 417] on button "Next" at bounding box center [528, 413] width 179 height 44
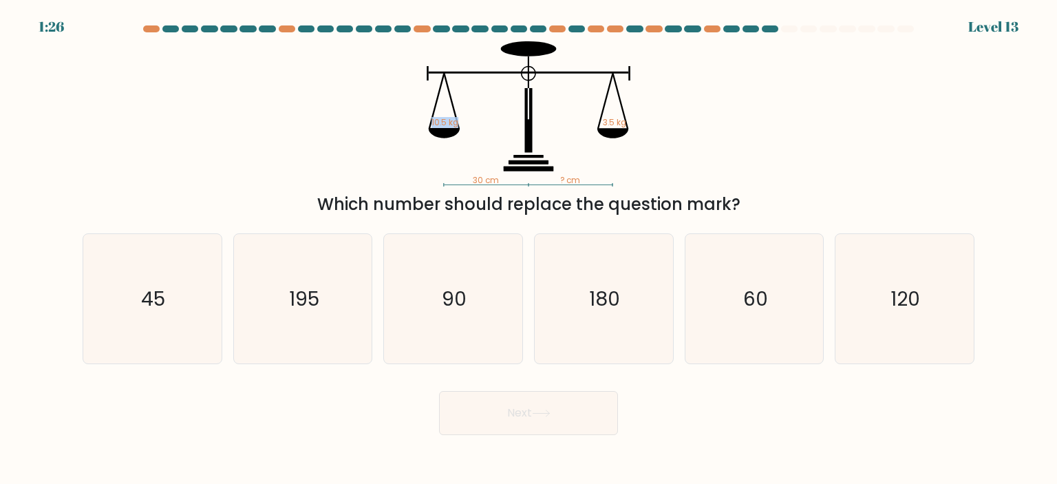
drag, startPoint x: 432, startPoint y: 119, endPoint x: 460, endPoint y: 123, distance: 27.8
click at [460, 123] on icon "30 cm ? cm 10.5 kg 3.5 kg" at bounding box center [528, 113] width 413 height 145
click at [664, 131] on icon "30 cm ? cm 10.5 kg 3.5 kg" at bounding box center [528, 113] width 413 height 145
drag, startPoint x: 843, startPoint y: 193, endPoint x: 819, endPoint y: 198, distance: 24.4
click at [843, 193] on div "Which number should replace the question mark?" at bounding box center [529, 204] width 876 height 25
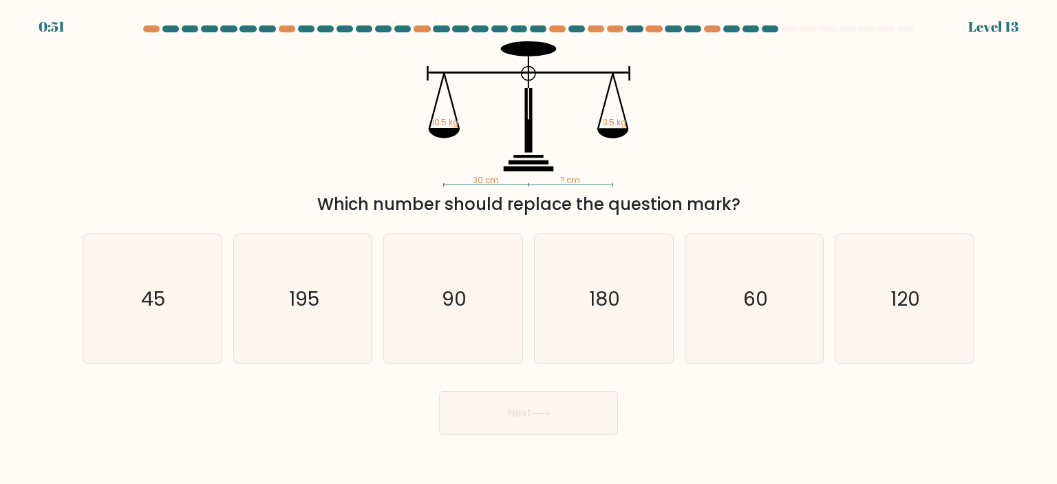
click at [840, 190] on div "30 cm ? cm 10.5 kg 3.5 kg Which number should replace the question mark?" at bounding box center [528, 129] width 909 height 176
click at [401, 331] on icon "90" at bounding box center [452, 298] width 129 height 129
click at [529, 249] on input "c. 90" at bounding box center [529, 245] width 1 height 7
radio input "true"
click at [511, 413] on button "Next" at bounding box center [528, 413] width 179 height 44
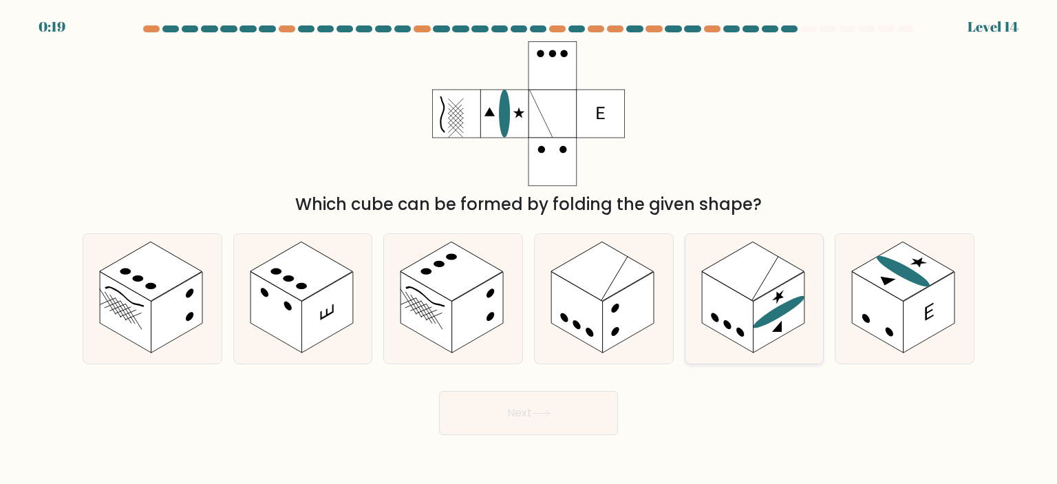
click at [775, 291] on rect at bounding box center [779, 312] width 52 height 81
click at [529, 249] on input "e." at bounding box center [529, 245] width 1 height 7
radio input "true"
click at [514, 408] on button "Next" at bounding box center [528, 413] width 179 height 44
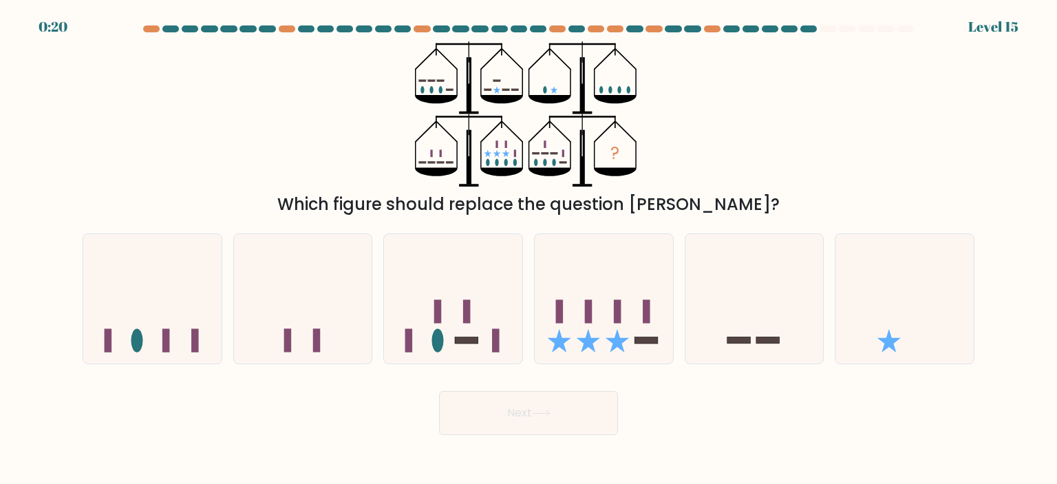
drag, startPoint x: 494, startPoint y: 90, endPoint x: 501, endPoint y: 90, distance: 7.6
click at [501, 90] on icon "?" at bounding box center [528, 113] width 227 height 145
drag, startPoint x: 541, startPoint y: 88, endPoint x: 556, endPoint y: 89, distance: 15.2
click at [556, 89] on icon "?" at bounding box center [528, 113] width 227 height 145
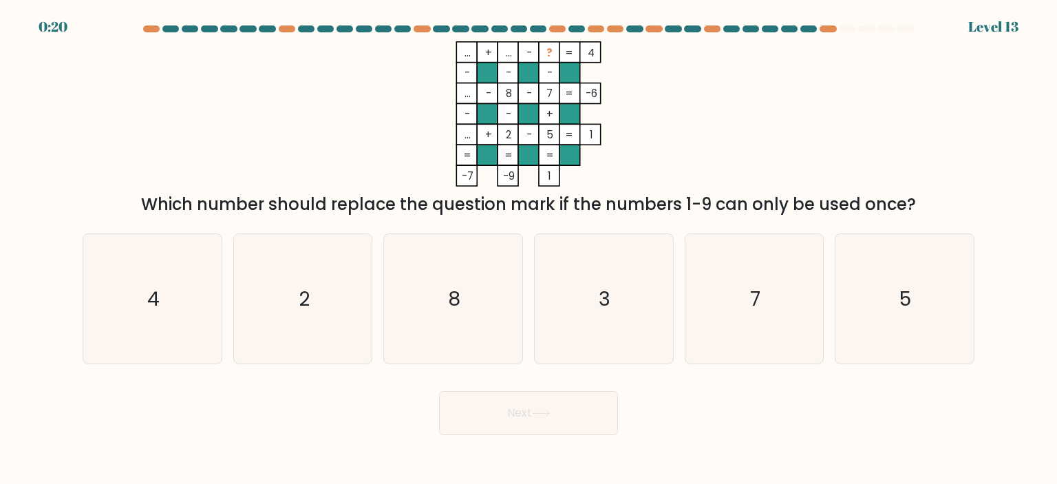
drag, startPoint x: 504, startPoint y: 52, endPoint x: 512, endPoint y: 52, distance: 8.3
click at [512, 52] on tspan "..." at bounding box center [509, 52] width 6 height 14
click at [135, 291] on icon "4" at bounding box center [151, 298] width 129 height 129
click at [529, 249] on input "a. 4" at bounding box center [529, 245] width 1 height 7
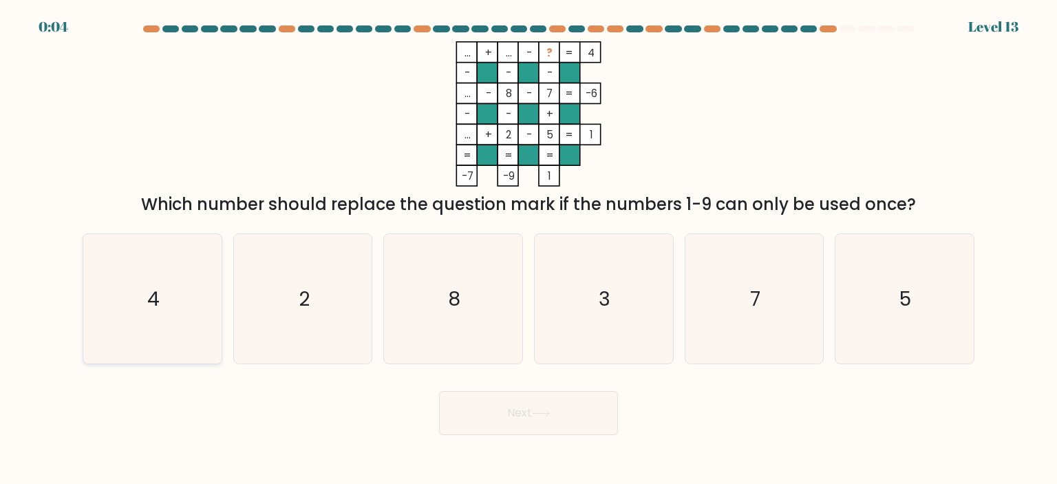
radio input "true"
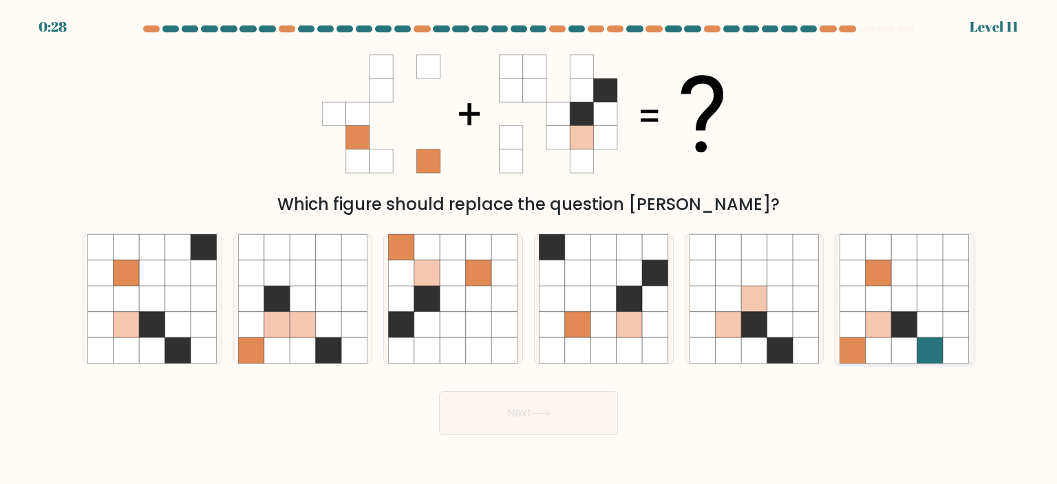
click at [884, 303] on icon at bounding box center [879, 299] width 26 height 26
click at [529, 249] on input "f." at bounding box center [529, 245] width 1 height 7
radio input "true"
click at [452, 302] on icon at bounding box center [454, 299] width 26 height 26
click at [529, 249] on input "c." at bounding box center [529, 245] width 1 height 7
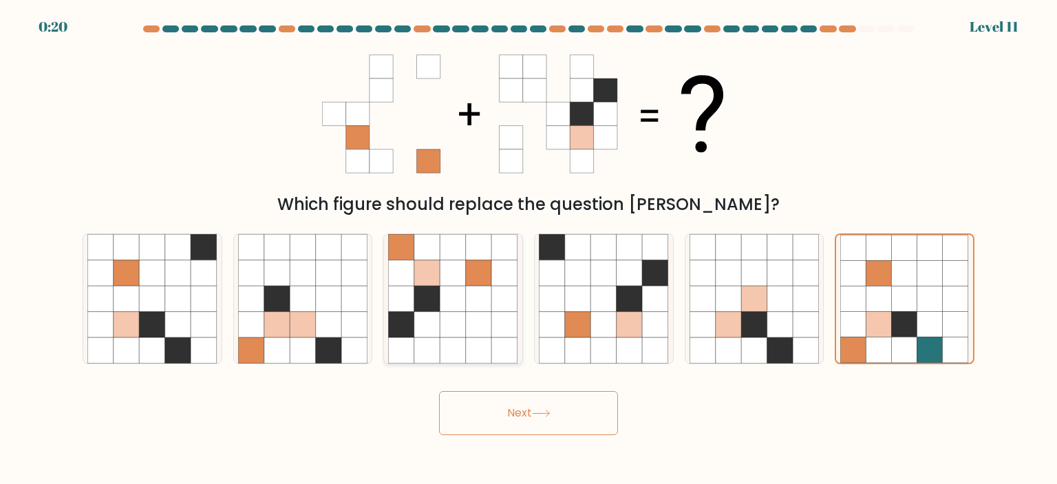
radio input "true"
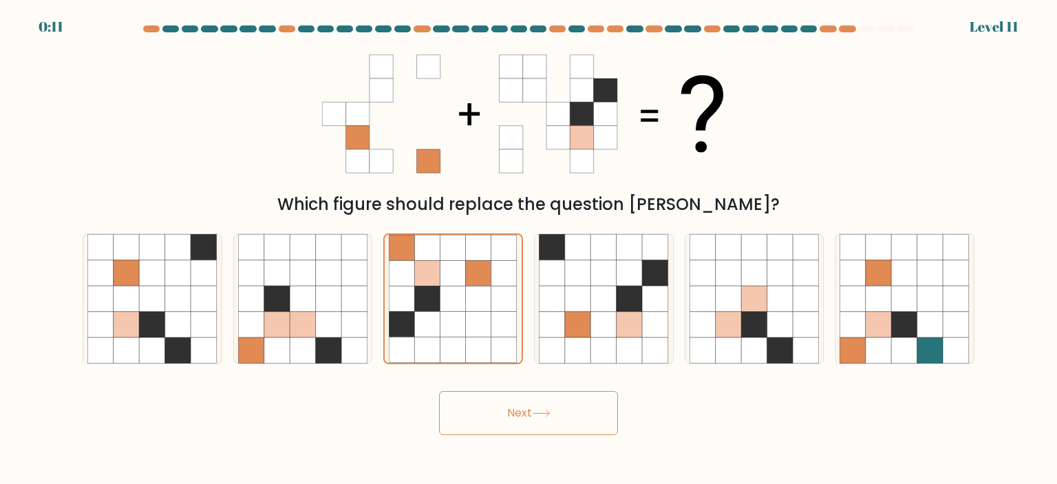
click at [493, 421] on button "Next" at bounding box center [528, 413] width 179 height 44
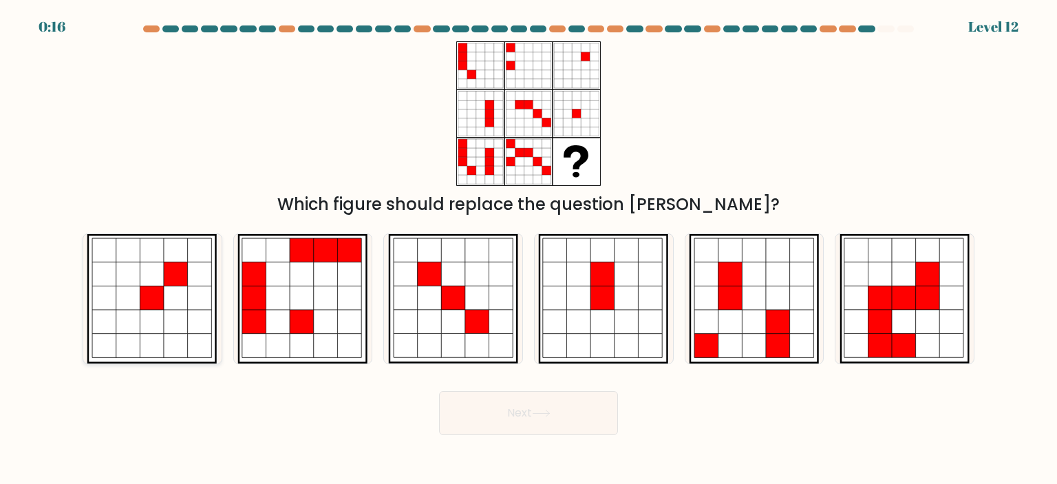
click at [171, 286] on icon at bounding box center [177, 274] width 24 height 24
click at [529, 249] on input "a." at bounding box center [529, 245] width 1 height 7
radio input "true"
click at [534, 421] on button "Next" at bounding box center [528, 413] width 179 height 44
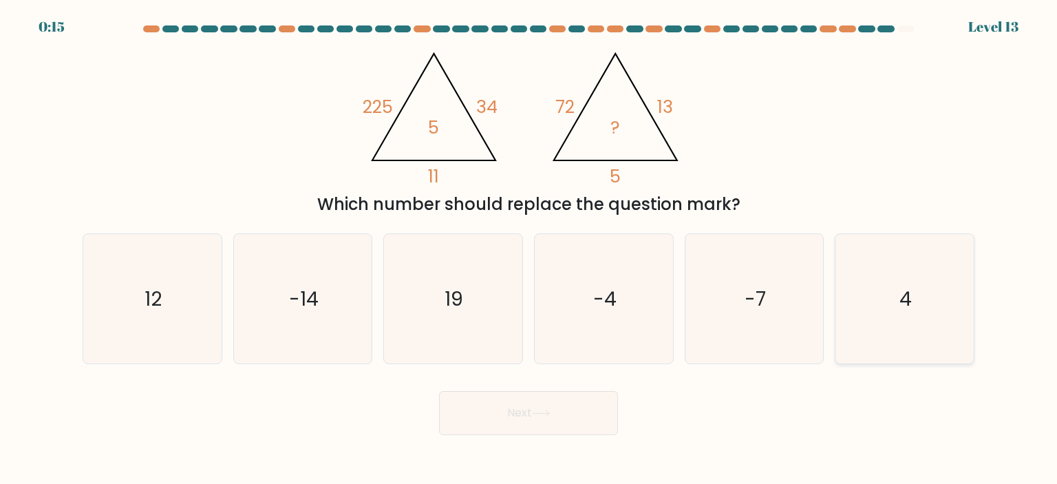
click at [916, 299] on icon "4" at bounding box center [904, 298] width 129 height 129
click at [529, 249] on input "f. 4" at bounding box center [529, 245] width 1 height 7
radio input "true"
click at [564, 417] on button "Next" at bounding box center [528, 413] width 179 height 44
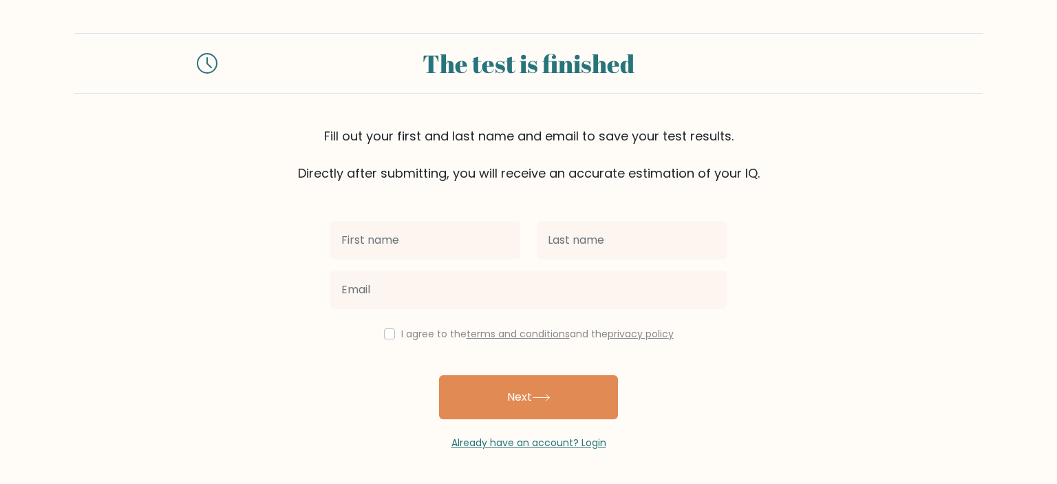
click at [439, 242] on input "text" at bounding box center [425, 240] width 190 height 39
type input "м"
type input "М"
type input "v.dryzhunin@"
type input "[PERSON_NAME]"
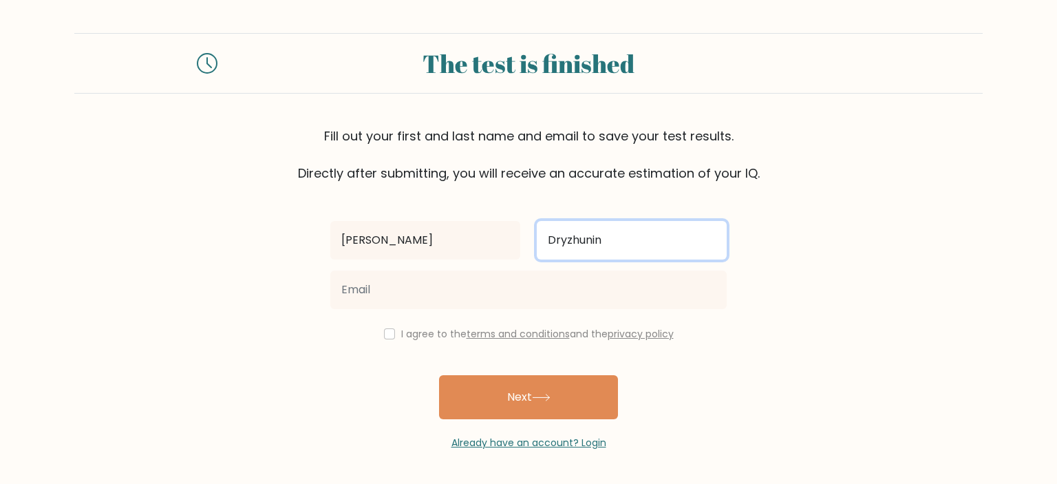
type input "Dryzhunin"
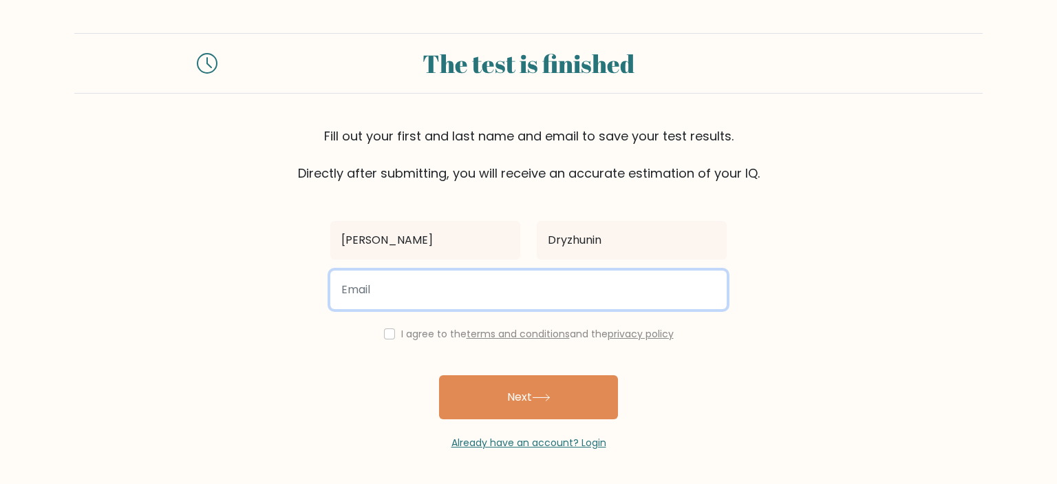
paste input "v.dryzhunin@"
type input "[EMAIL_ADDRESS][DOMAIN_NAME]"
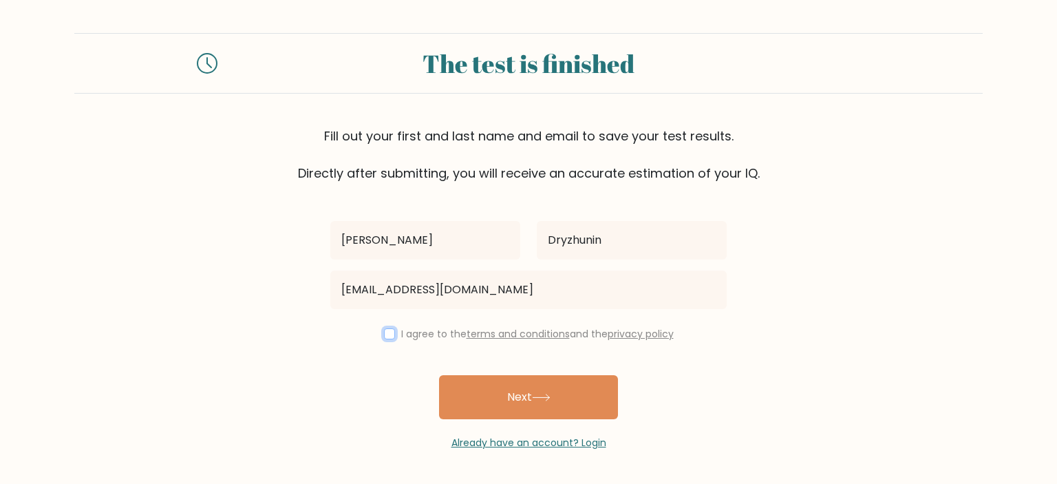
click at [390, 332] on input "checkbox" at bounding box center [389, 333] width 11 height 11
checkbox input "true"
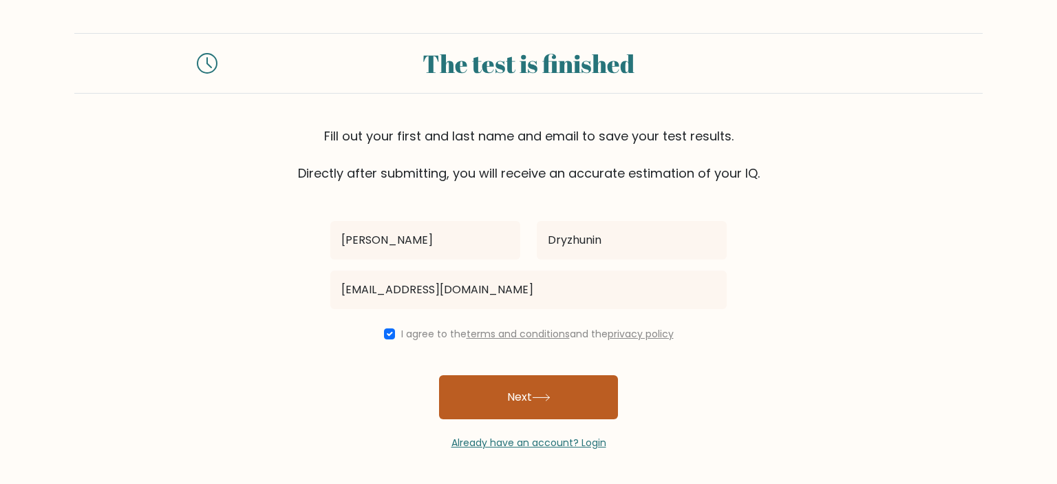
click at [504, 399] on button "Next" at bounding box center [528, 397] width 179 height 44
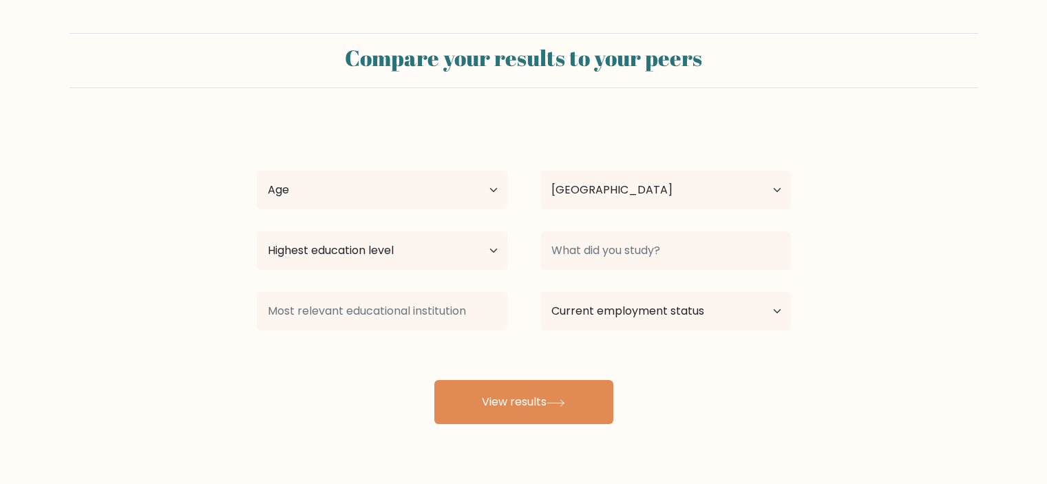
select select "UA"
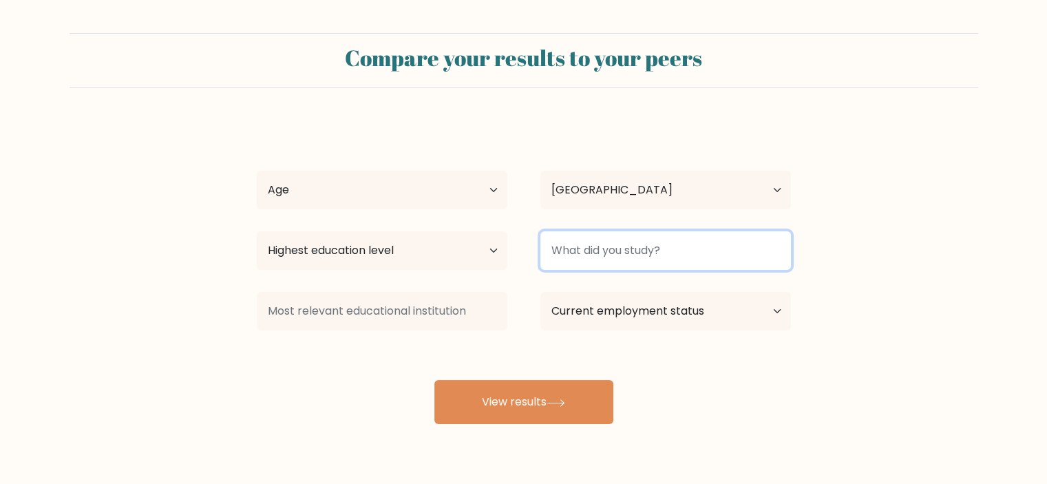
click at [579, 250] on input at bounding box center [665, 250] width 251 height 39
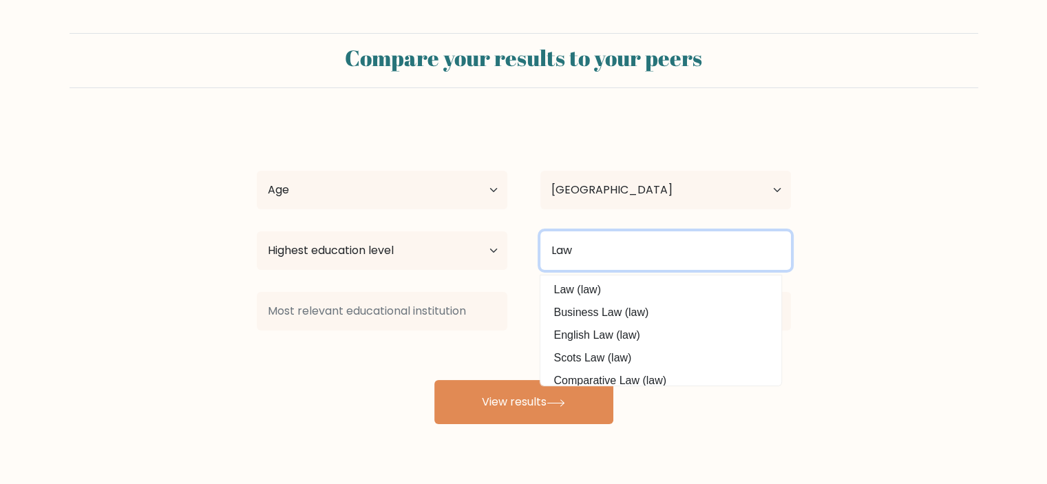
type input "Law"
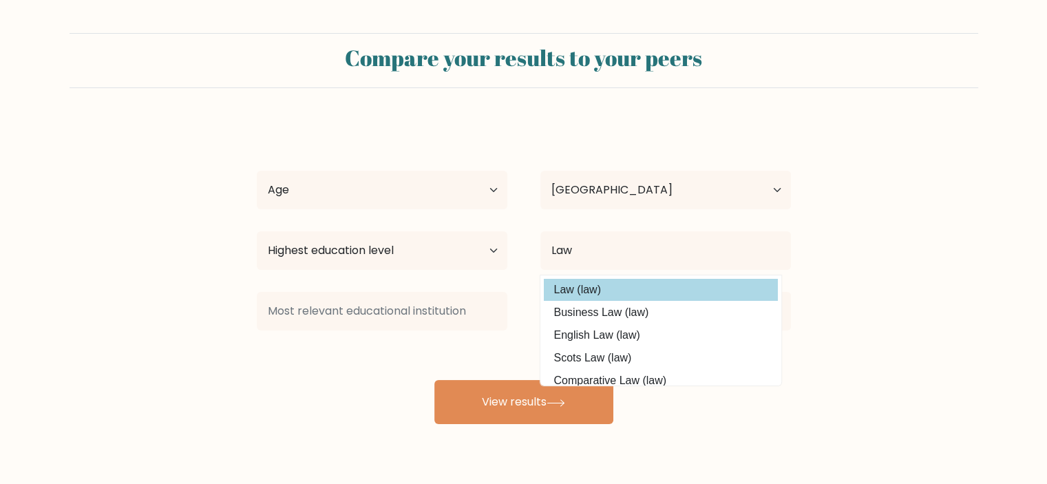
click at [587, 294] on option "Law (law)" at bounding box center [661, 290] width 234 height 22
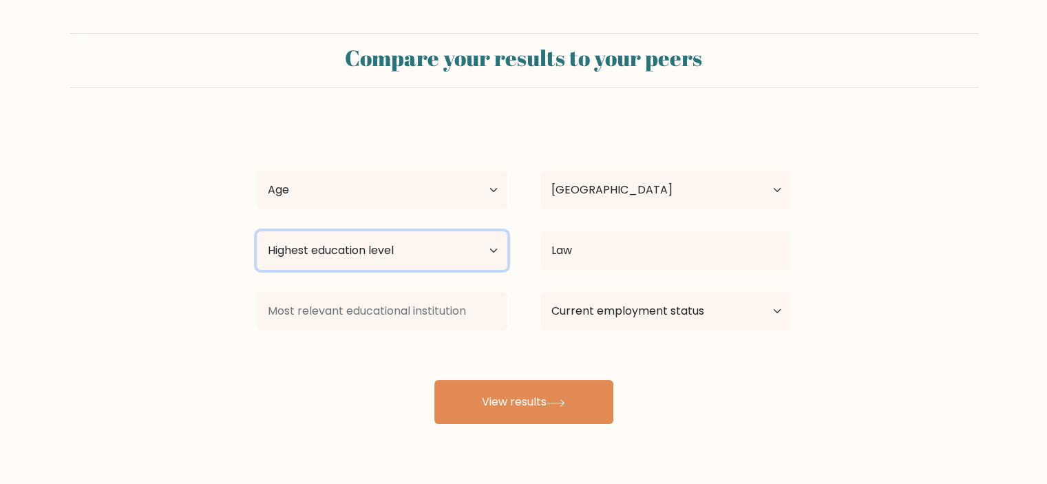
click at [437, 255] on select "Highest education level No schooling Primary Lower Secondary Upper Secondary Oc…" at bounding box center [382, 250] width 251 height 39
select select "occupation_specific"
click at [257, 231] on select "Highest education level No schooling Primary Lower Secondary Upper Secondary Oc…" at bounding box center [382, 250] width 251 height 39
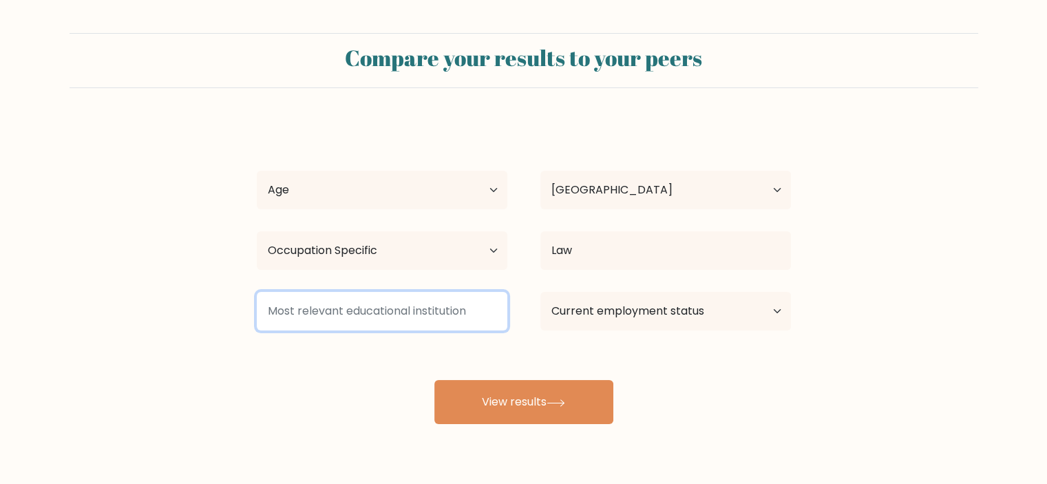
click at [347, 313] on input at bounding box center [382, 311] width 251 height 39
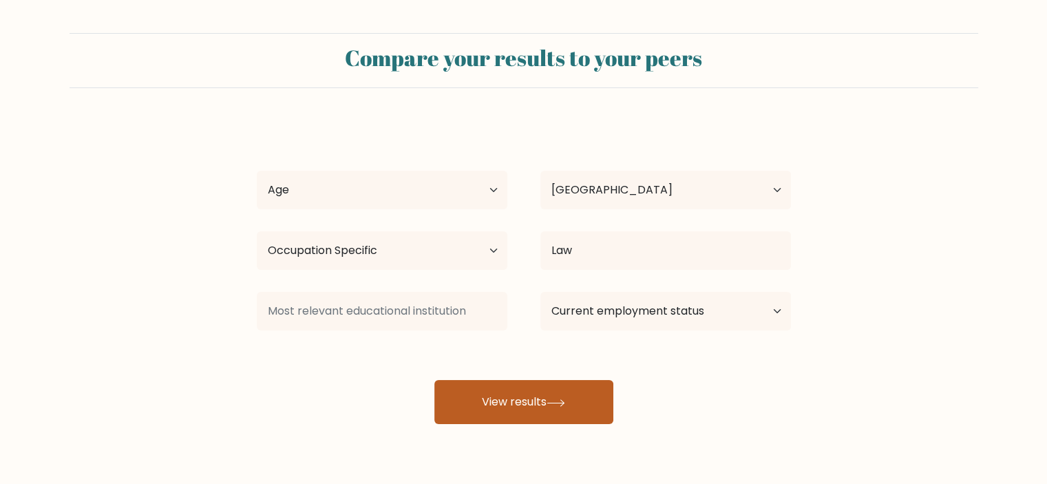
click at [523, 404] on button "View results" at bounding box center [523, 402] width 179 height 44
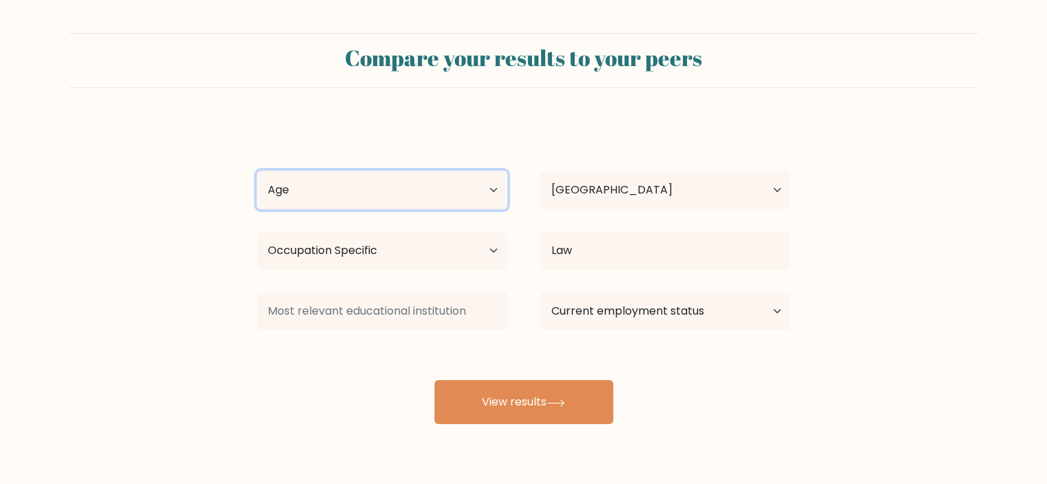
click at [333, 180] on select "Age Under 18 years old 18-24 years old 25-34 years old 35-44 years old 45-54 ye…" at bounding box center [382, 190] width 251 height 39
select select "35_44"
click at [257, 171] on select "Age Under 18 years old 18-24 years old 25-34 years old 35-44 years old 45-54 ye…" at bounding box center [382, 190] width 251 height 39
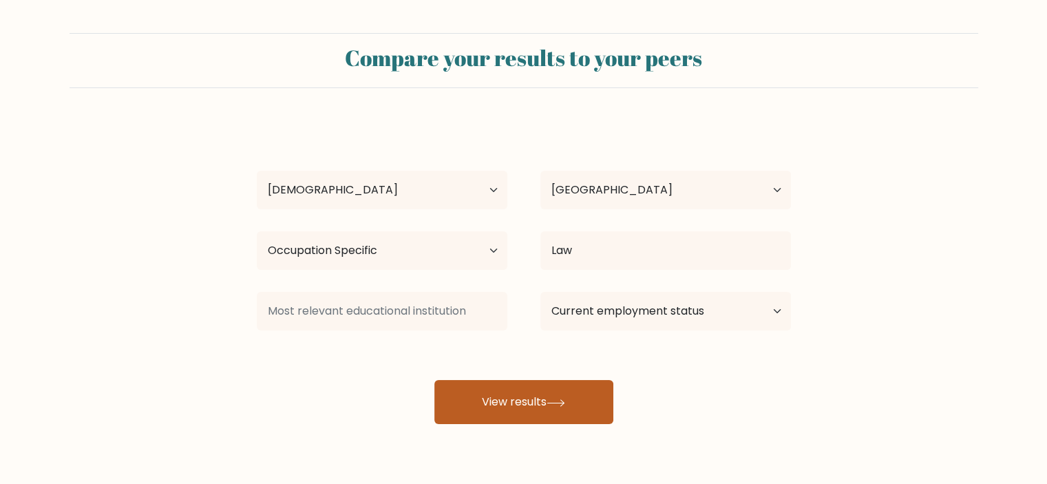
click at [508, 412] on button "View results" at bounding box center [523, 402] width 179 height 44
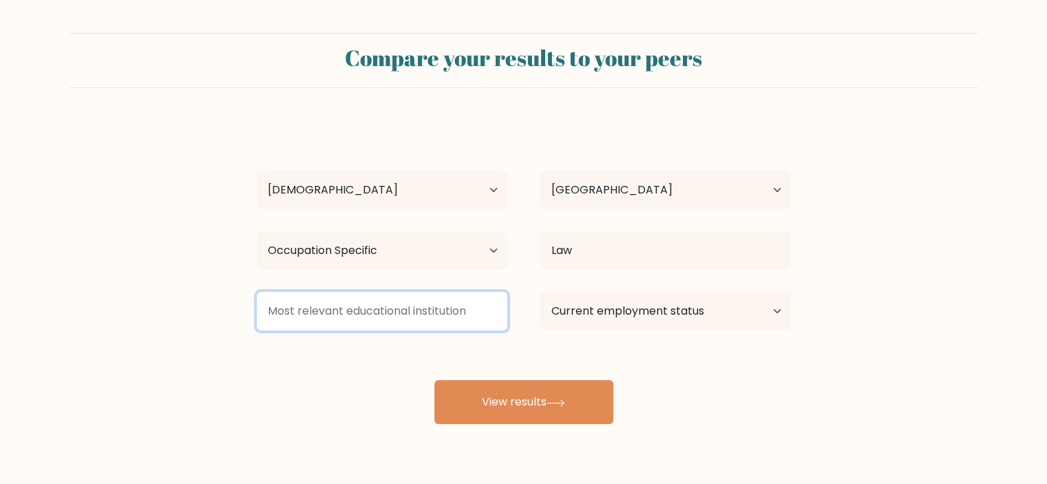
click at [366, 299] on input at bounding box center [382, 311] width 251 height 39
click at [350, 309] on input at bounding box center [382, 311] width 251 height 39
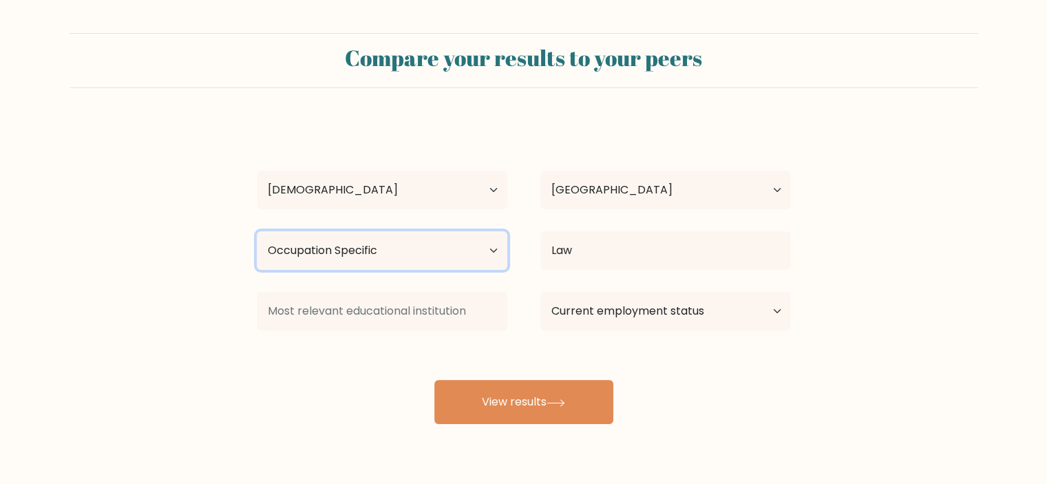
click at [336, 233] on select "Highest education level No schooling Primary Lower Secondary Upper Secondary Oc…" at bounding box center [382, 250] width 251 height 39
click at [257, 231] on select "Highest education level No schooling Primary Lower Secondary Upper Secondary Oc…" at bounding box center [382, 250] width 251 height 39
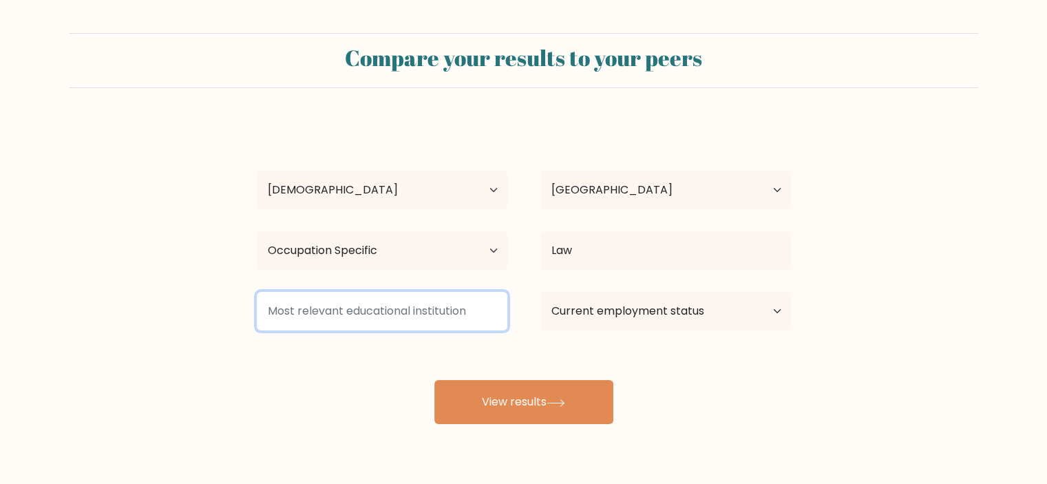
click at [350, 306] on input at bounding box center [382, 311] width 251 height 39
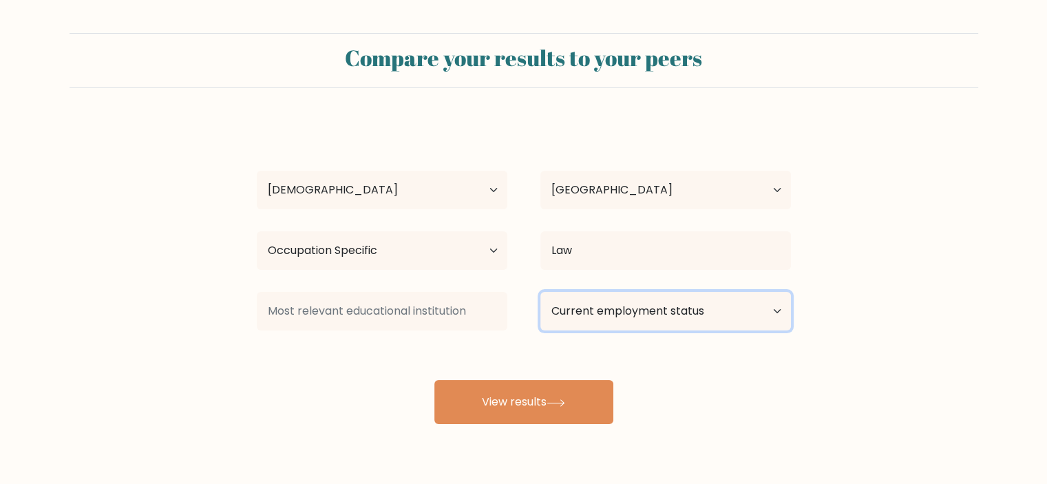
click at [592, 322] on select "Current employment status Employed Student Retired Other / prefer not to answer" at bounding box center [665, 311] width 251 height 39
select select "employed"
click at [540, 292] on select "Current employment status Employed Student Retired Other / prefer not to answer" at bounding box center [665, 311] width 251 height 39
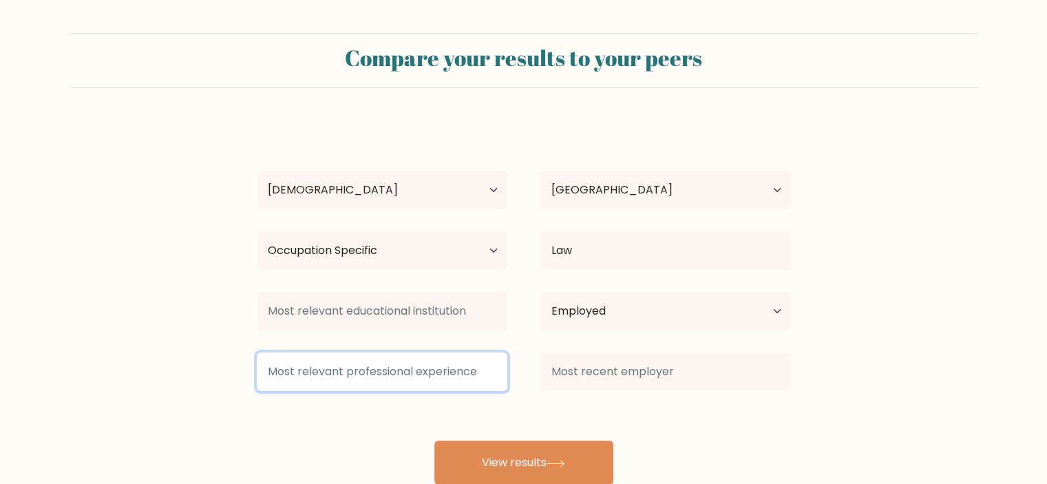
click at [383, 375] on input at bounding box center [382, 371] width 251 height 39
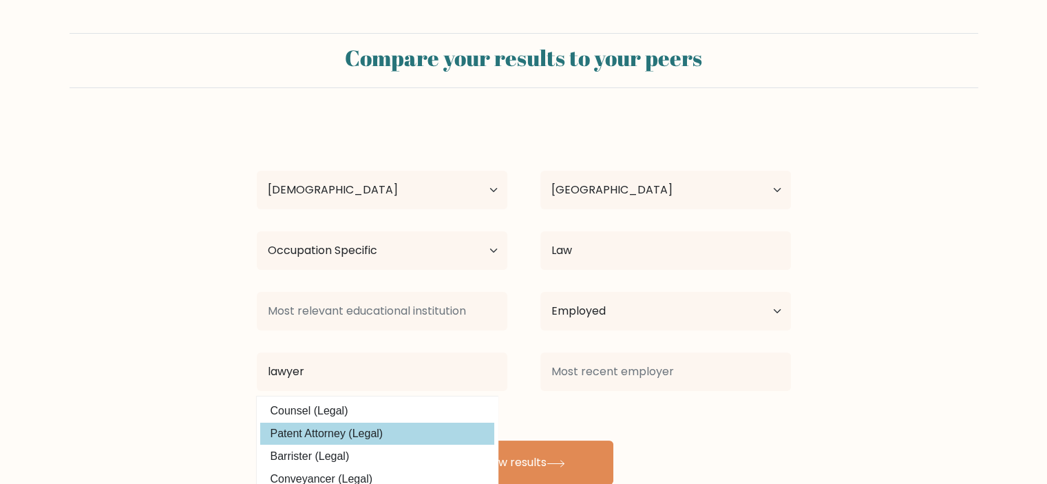
click at [330, 435] on option "Patent Attorney (Legal)" at bounding box center [377, 434] width 234 height 22
type input "Patent Attorney"
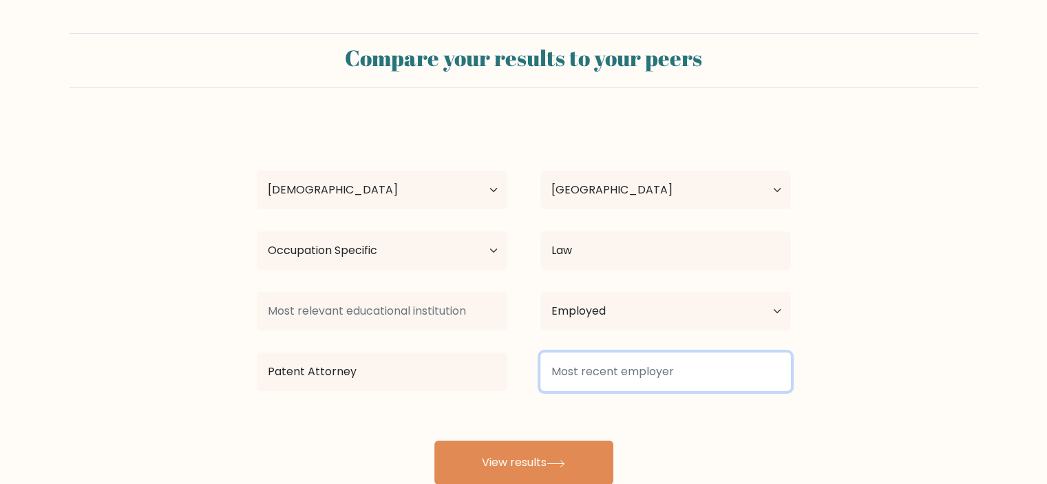
click at [604, 367] on input at bounding box center [665, 371] width 251 height 39
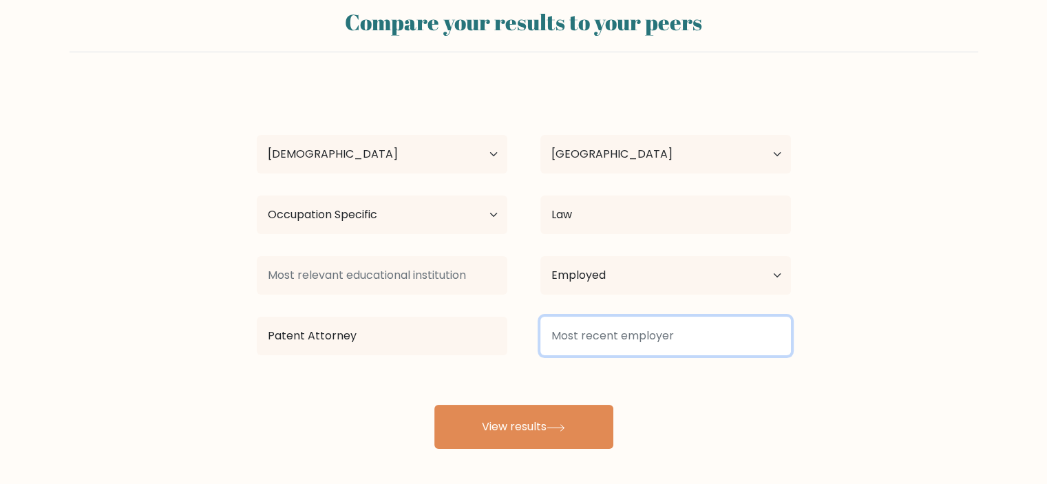
scroll to position [38, 0]
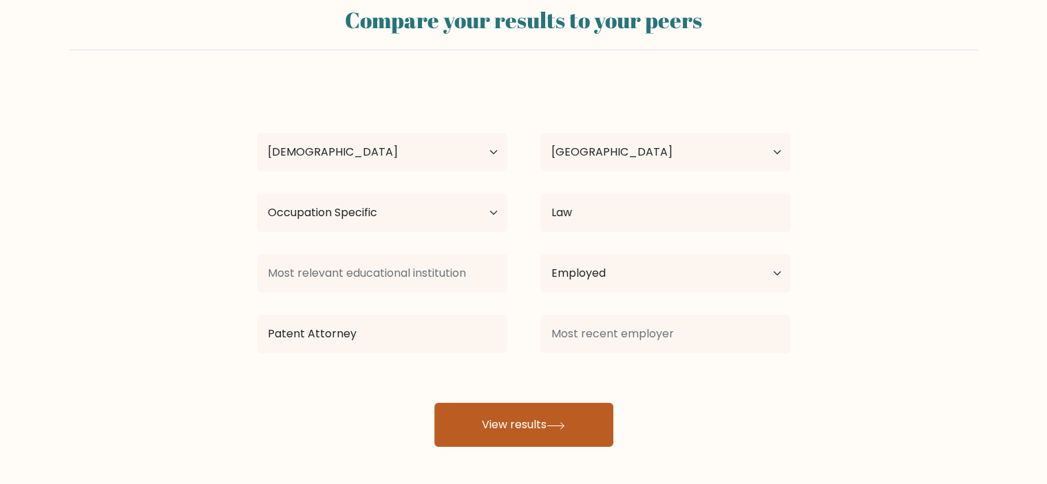
click at [514, 412] on button "View results" at bounding box center [523, 425] width 179 height 44
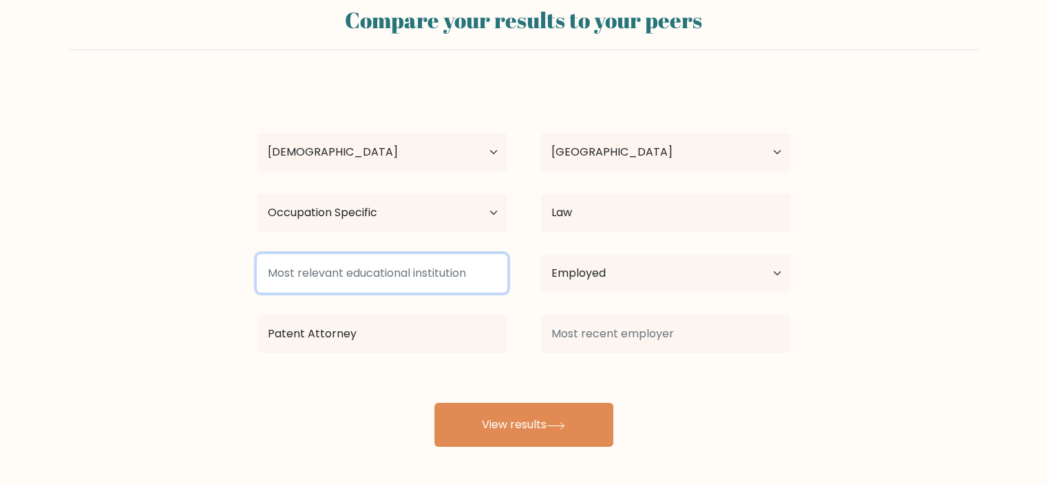
click at [342, 271] on input at bounding box center [382, 273] width 251 height 39
click at [331, 271] on input at bounding box center [382, 273] width 251 height 39
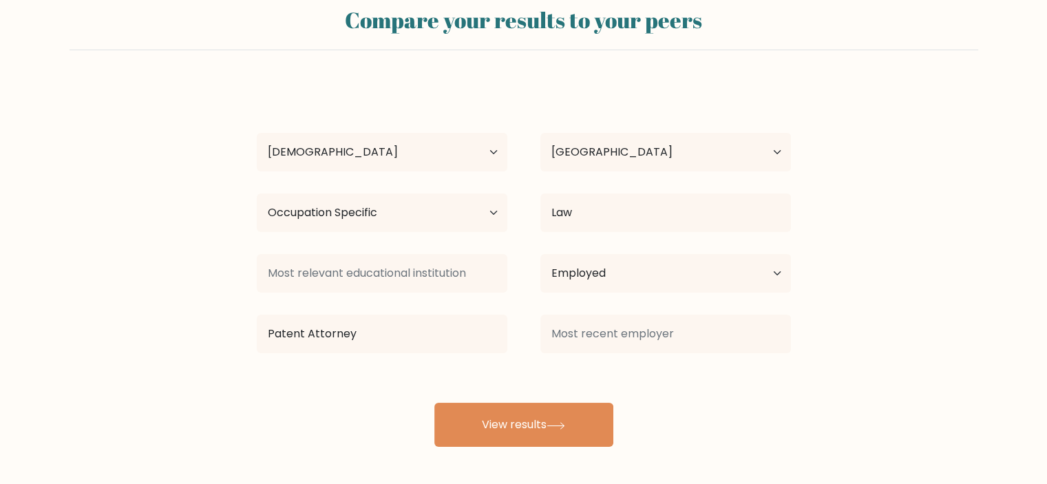
click at [357, 312] on div "Patent Attorney" at bounding box center [382, 334] width 284 height 50
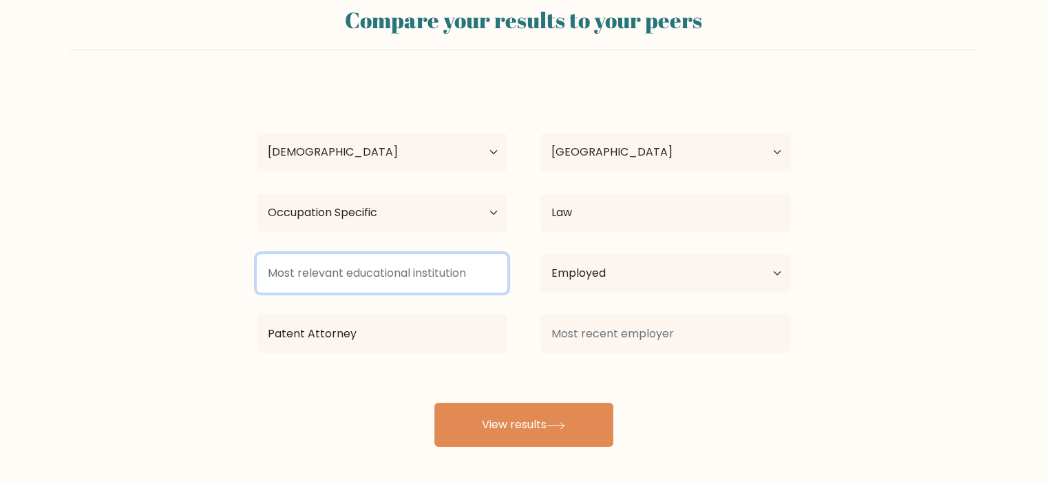
click at [430, 283] on input at bounding box center [382, 273] width 251 height 39
type input "L"
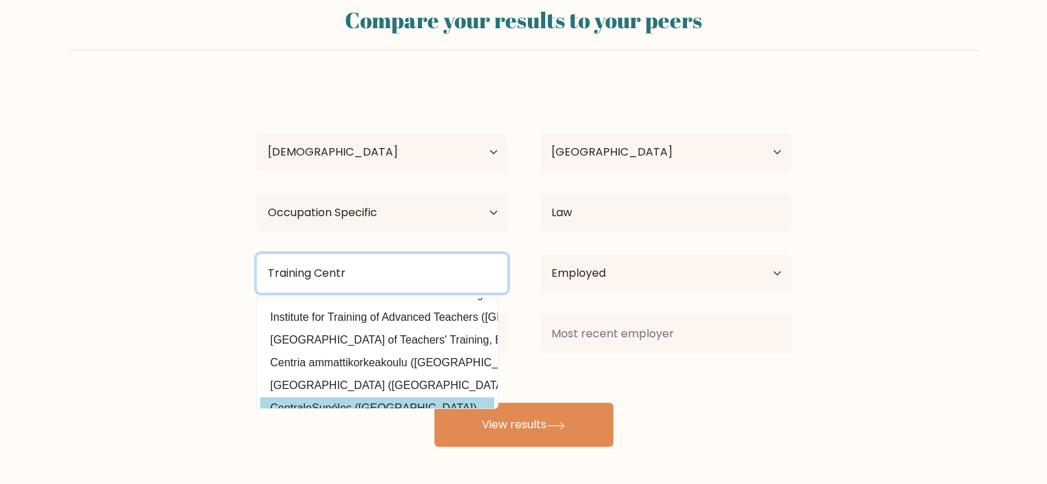
scroll to position [134, 0]
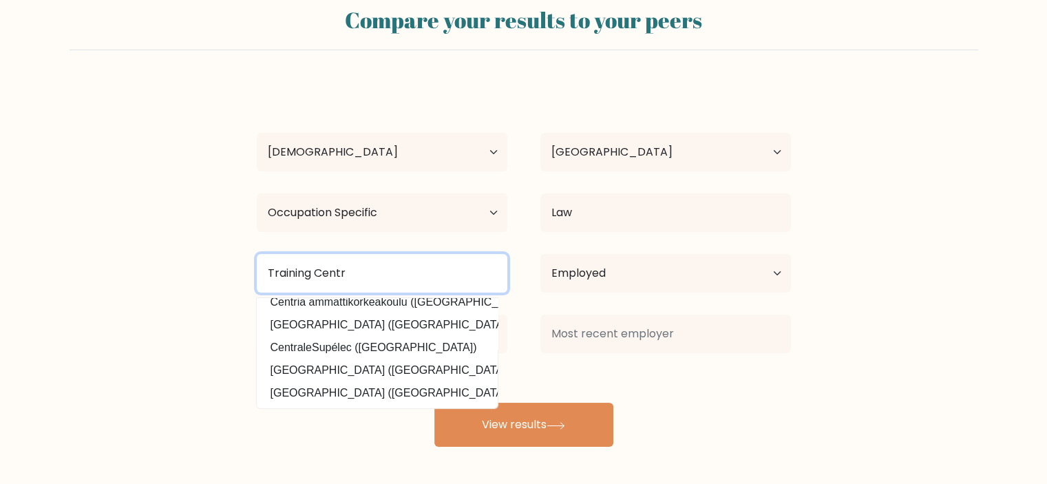
drag, startPoint x: 362, startPoint y: 268, endPoint x: 39, endPoint y: 255, distance: 323.1
click at [80, 255] on form "Compare your results to your peers Vladimir Dryzhunin Age Under 18 years old 18…" at bounding box center [523, 221] width 1047 height 452
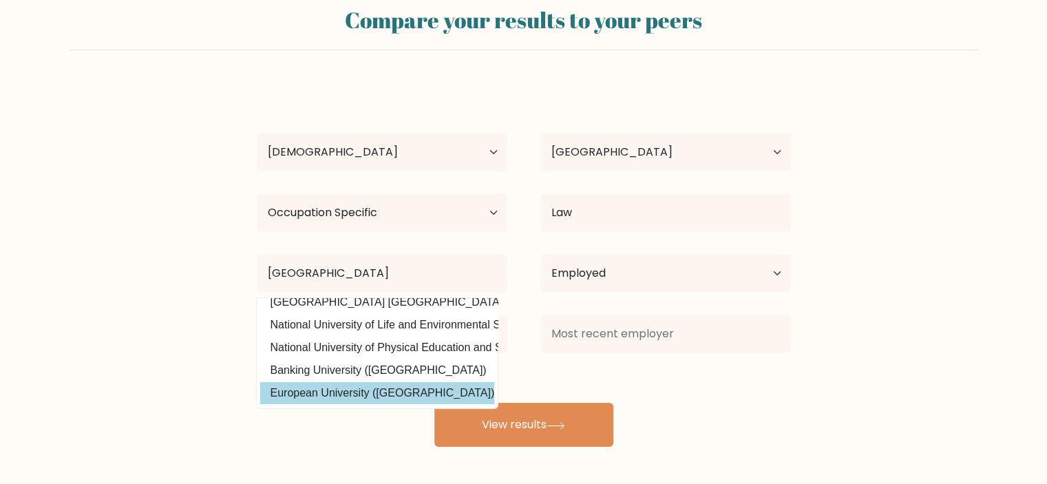
click at [333, 382] on option "European University (Ukraine)" at bounding box center [377, 393] width 234 height 22
type input "European University"
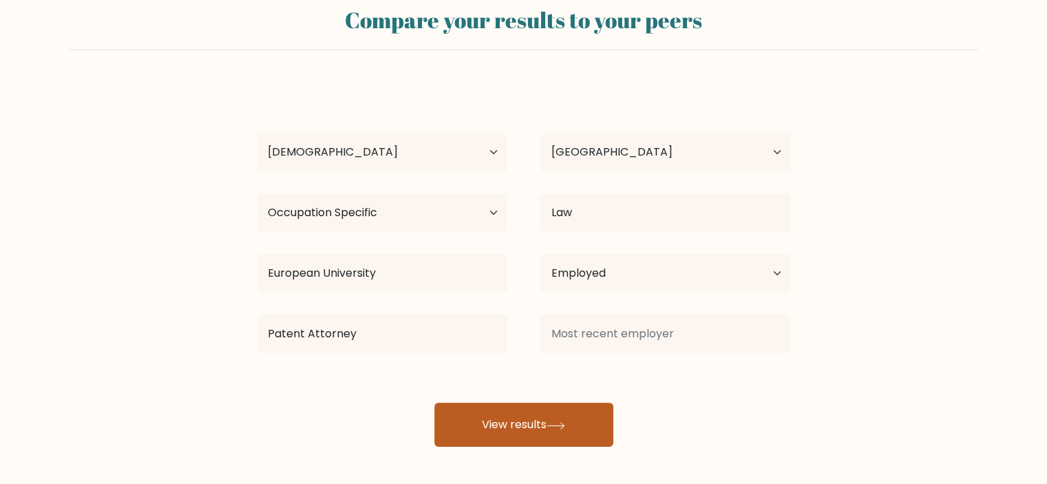
click at [507, 425] on button "View results" at bounding box center [523, 425] width 179 height 44
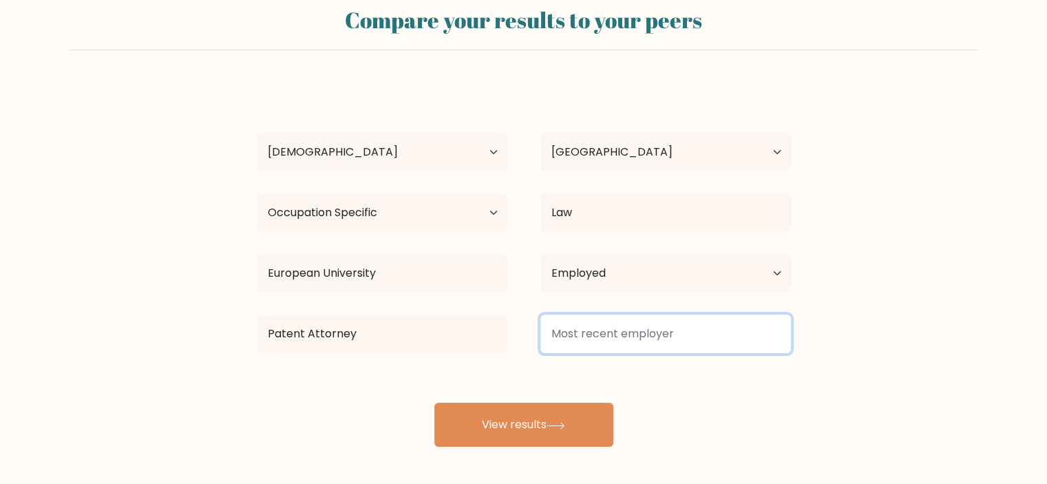
click at [587, 336] on input at bounding box center [665, 334] width 251 height 39
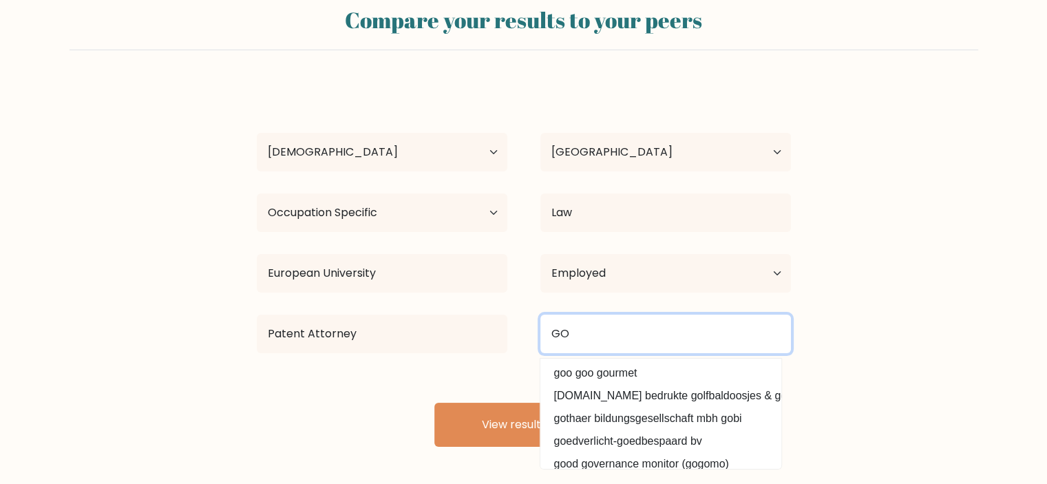
type input "GOU"
drag, startPoint x: 563, startPoint y: 335, endPoint x: 368, endPoint y: 319, distance: 196.2
click at [392, 319] on div "Patent Attorney GOU gourmand & gourmet gousvacations.com + gousbeaches.com web …" at bounding box center [523, 334] width 567 height 50
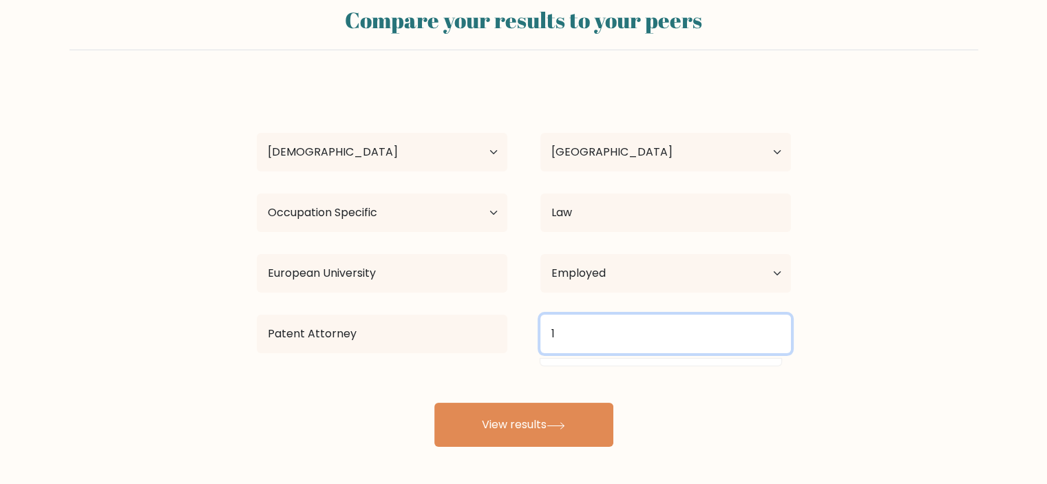
drag, startPoint x: 593, startPoint y: 340, endPoint x: 361, endPoint y: 315, distance: 233.4
click at [385, 318] on div "Patent Attorney 1" at bounding box center [523, 334] width 567 height 50
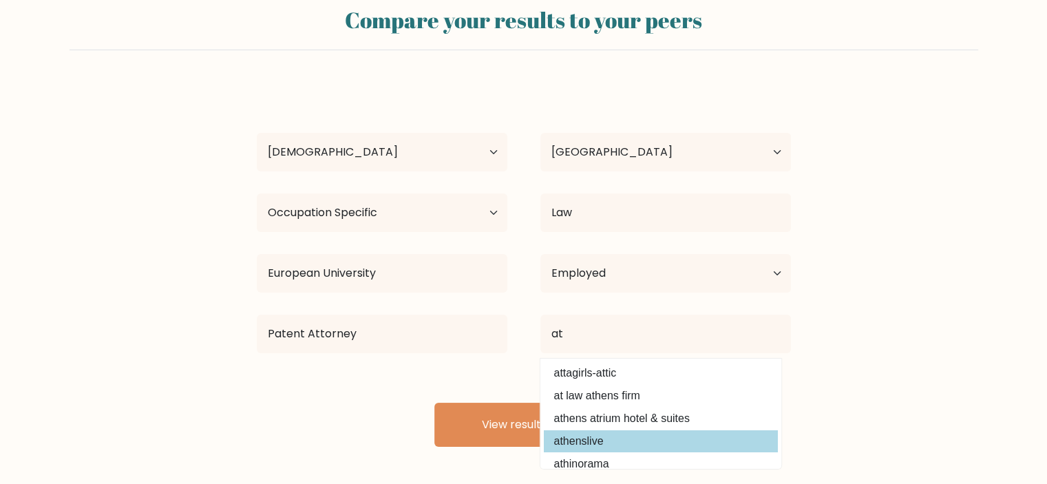
click at [574, 440] on option "athenslive" at bounding box center [661, 441] width 234 height 22
type input "athenslive"
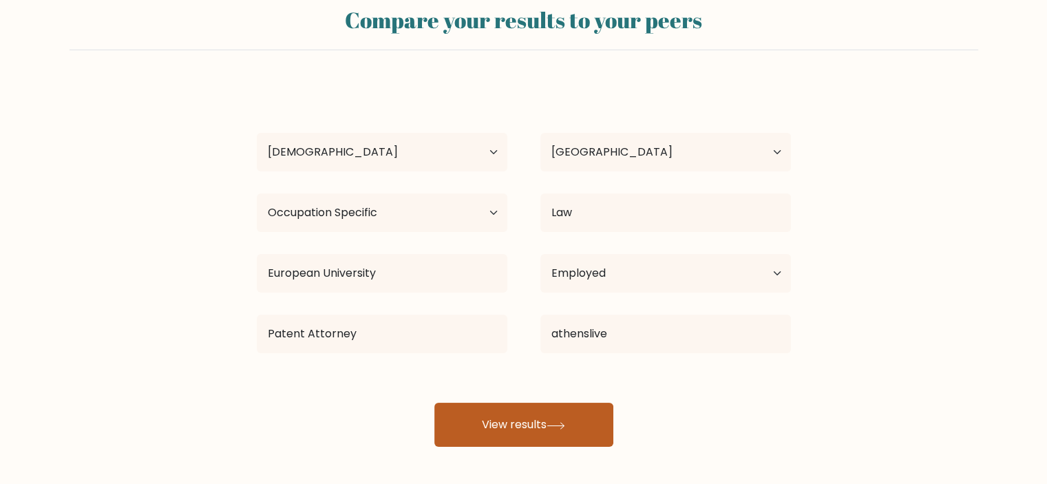
click at [477, 430] on button "View results" at bounding box center [523, 425] width 179 height 44
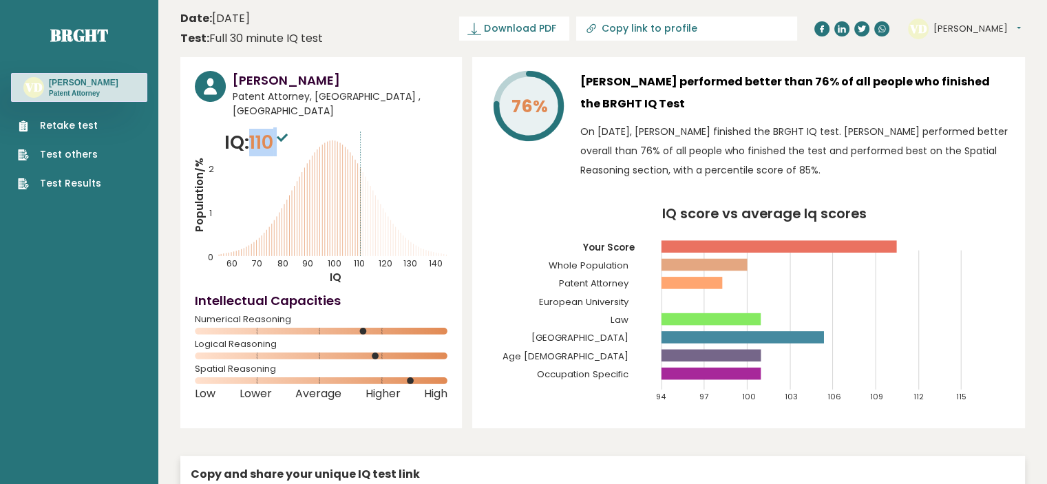
drag, startPoint x: 253, startPoint y: 125, endPoint x: 291, endPoint y: 127, distance: 38.0
click at [291, 129] on p "IQ: 110" at bounding box center [257, 143] width 67 height 28
drag, startPoint x: 443, startPoint y: 249, endPoint x: 229, endPoint y: 248, distance: 214.8
click at [229, 248] on icon "Population/% IQ 0 1 2 60 70 80 90 100 110 120 130 140" at bounding box center [321, 207] width 253 height 156
click at [264, 129] on span "110" at bounding box center [270, 141] width 42 height 25
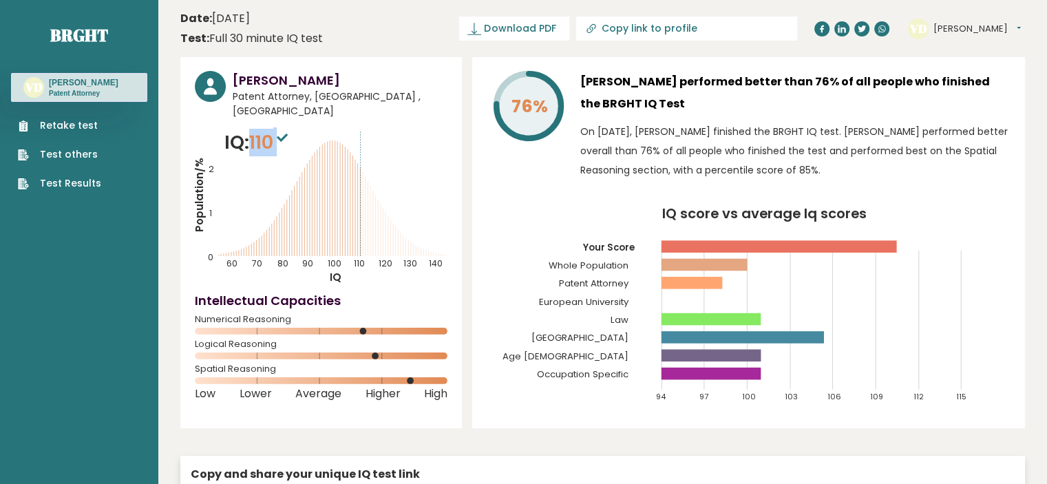
drag, startPoint x: 256, startPoint y: 126, endPoint x: 281, endPoint y: 128, distance: 24.9
click at [281, 129] on span "110" at bounding box center [270, 141] width 42 height 25
click at [281, 128] on sup at bounding box center [282, 136] width 18 height 19
click at [556, 30] on span "Download PDF" at bounding box center [520, 28] width 72 height 14
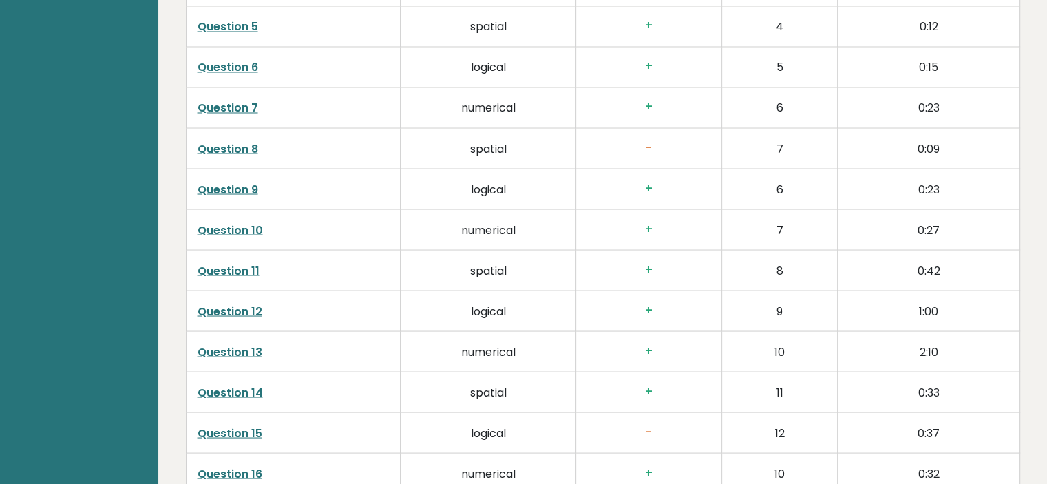
scroll to position [2478, 0]
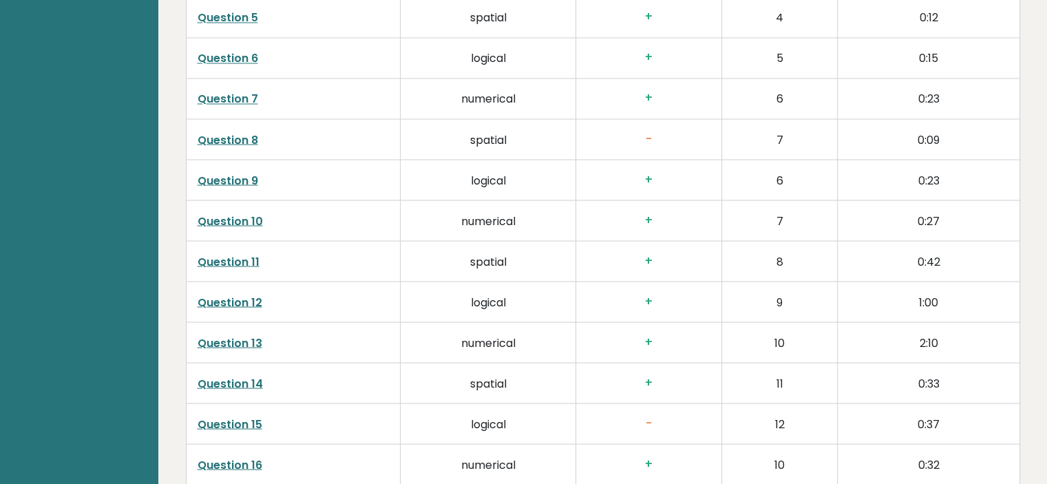
click at [237, 301] on link "Question 12" at bounding box center [230, 302] width 65 height 16
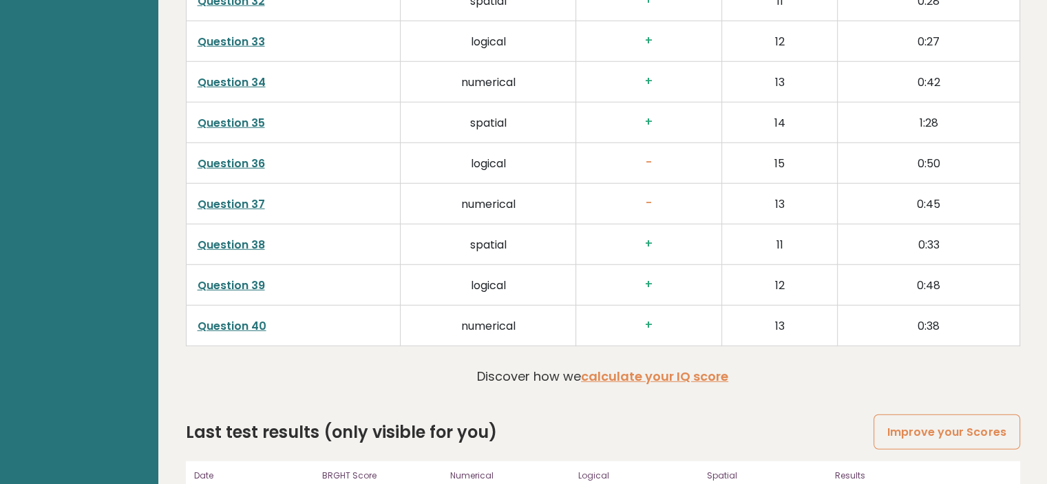
scroll to position [3640, 0]
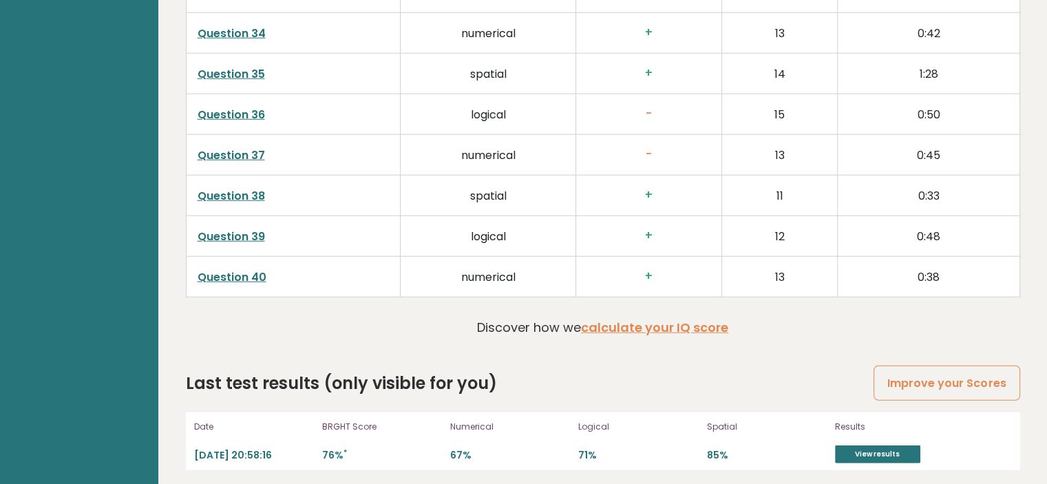
click at [210, 269] on link "Question 40" at bounding box center [232, 277] width 69 height 16
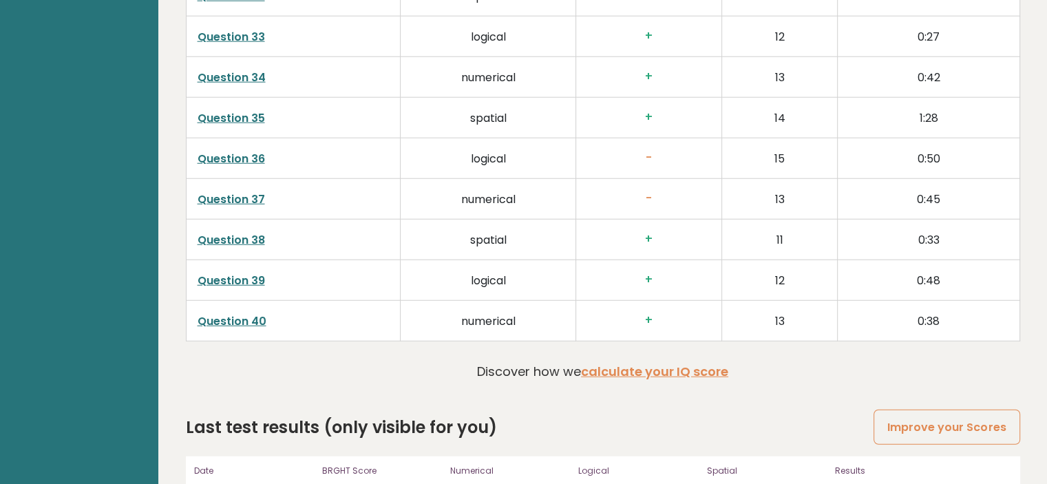
scroll to position [3572, 0]
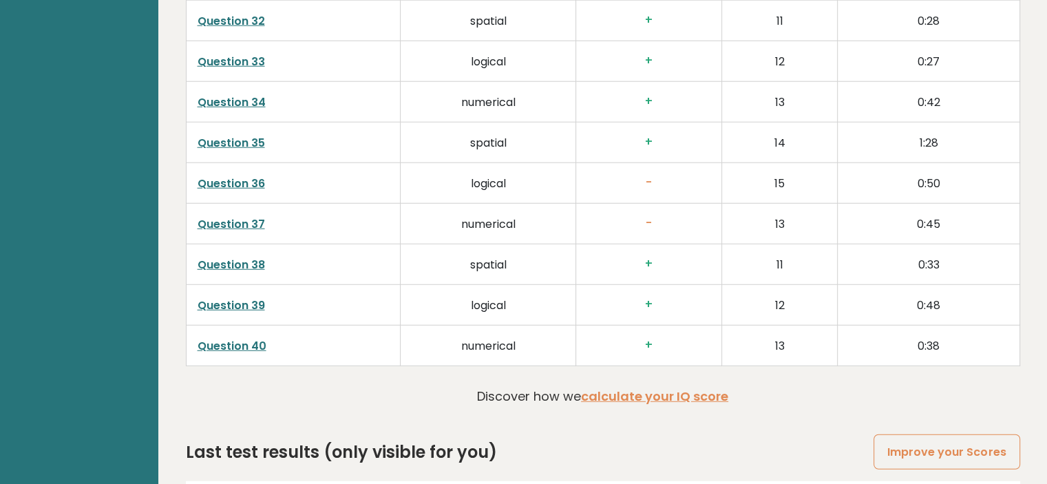
click at [227, 216] on link "Question 37" at bounding box center [231, 224] width 67 height 16
click at [226, 176] on link "Question 36" at bounding box center [231, 184] width 67 height 16
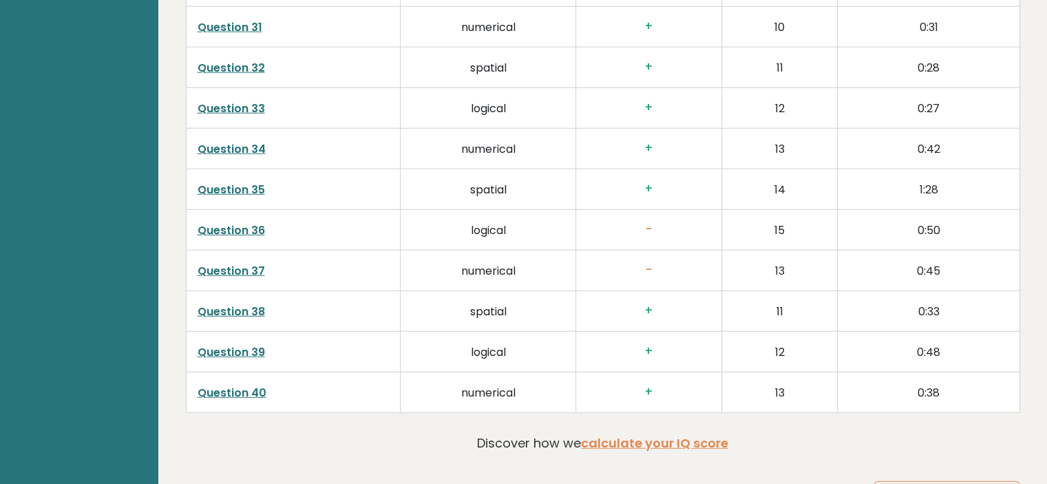
scroll to position [3434, 0]
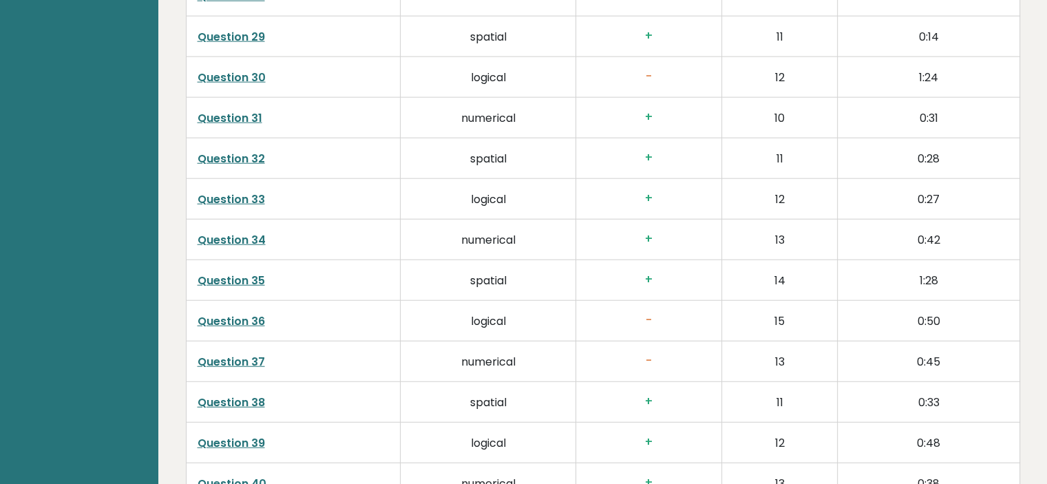
click at [229, 70] on link "Question 30" at bounding box center [232, 78] width 68 height 16
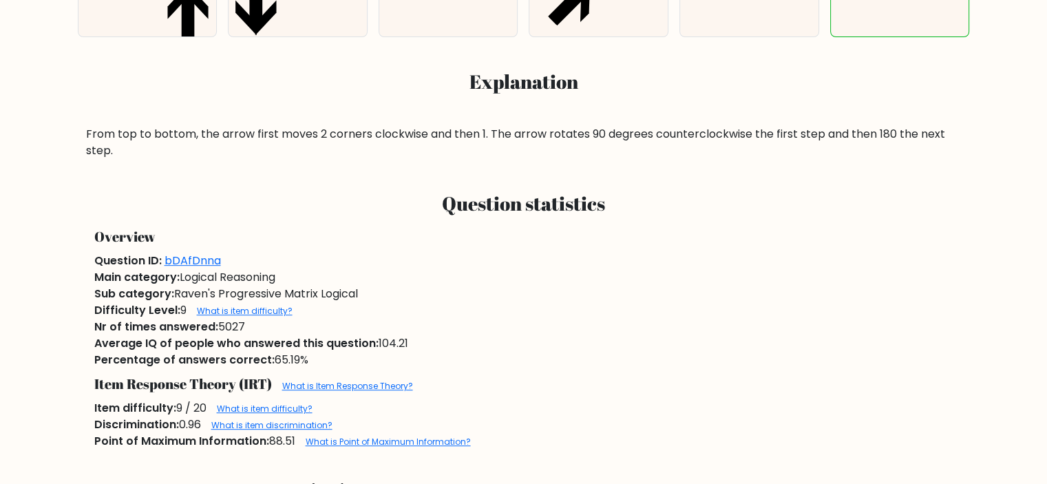
scroll to position [551, 0]
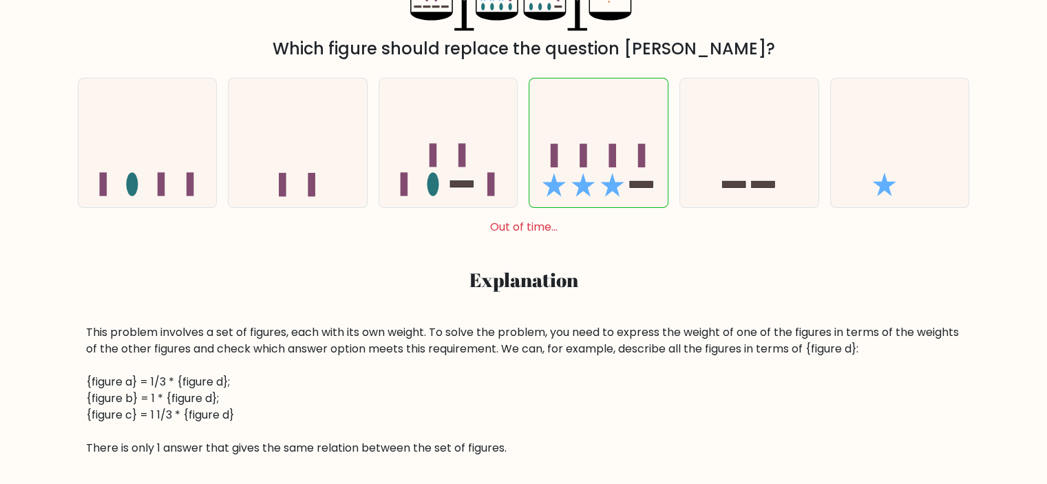
scroll to position [413, 0]
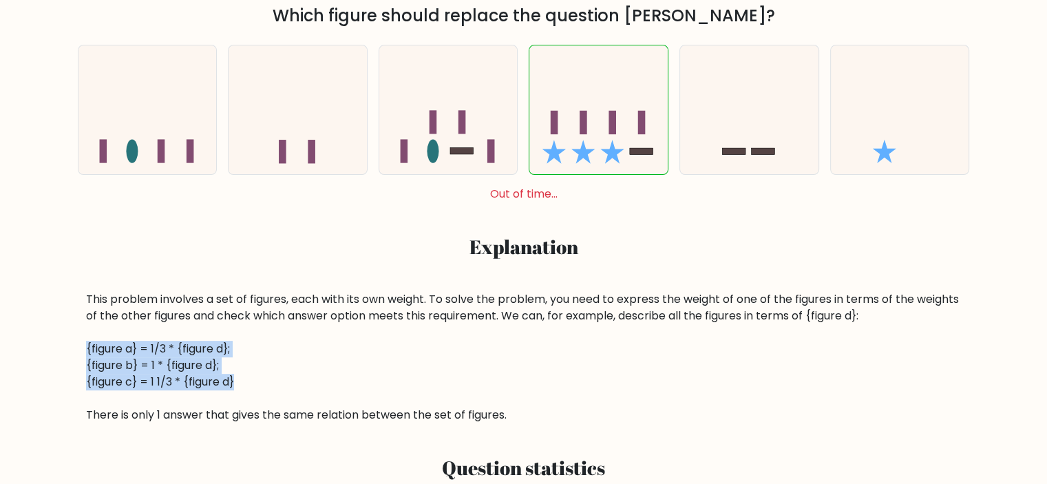
drag, startPoint x: 83, startPoint y: 351, endPoint x: 297, endPoint y: 388, distance: 217.9
click at [297, 388] on div "This problem involves a set of figures, each with its own weight. To solve the …" at bounding box center [524, 357] width 892 height 132
drag, startPoint x: 297, startPoint y: 388, endPoint x: 288, endPoint y: 388, distance: 8.9
click at [297, 388] on div "This problem involves a set of figures, each with its own weight. To solve the …" at bounding box center [524, 357] width 876 height 132
click at [109, 346] on div "This problem involves a set of figures, each with its own weight. To solve the …" at bounding box center [524, 357] width 876 height 132
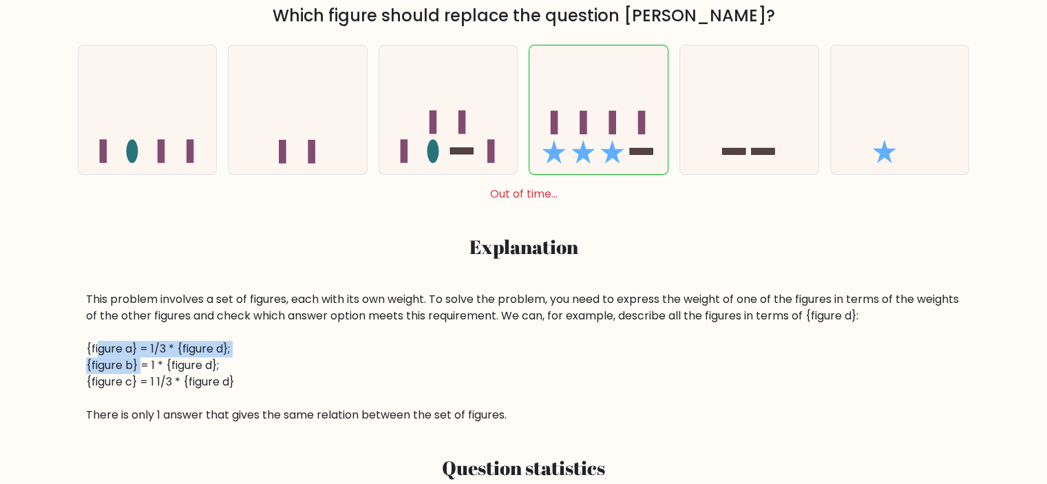
drag, startPoint x: 98, startPoint y: 348, endPoint x: 140, endPoint y: 361, distance: 44.8
click at [140, 361] on div "This problem involves a set of figures, each with its own weight. To solve the …" at bounding box center [524, 357] width 876 height 132
click at [162, 354] on div "This problem involves a set of figures, each with its own weight. To solve the …" at bounding box center [524, 357] width 876 height 132
drag, startPoint x: 152, startPoint y: 350, endPoint x: 167, endPoint y: 352, distance: 14.5
click at [167, 352] on div "This problem involves a set of figures, each with its own weight. To solve the …" at bounding box center [524, 357] width 876 height 132
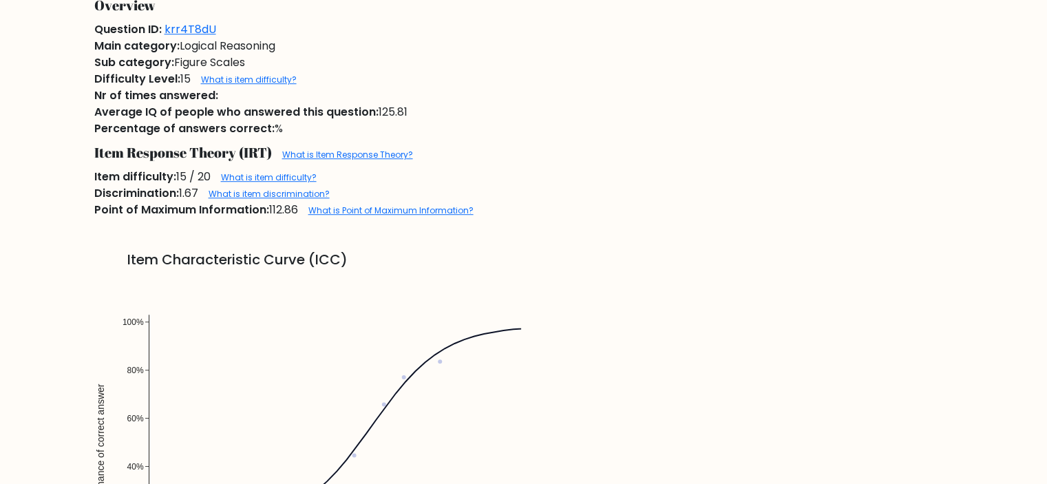
scroll to position [826, 0]
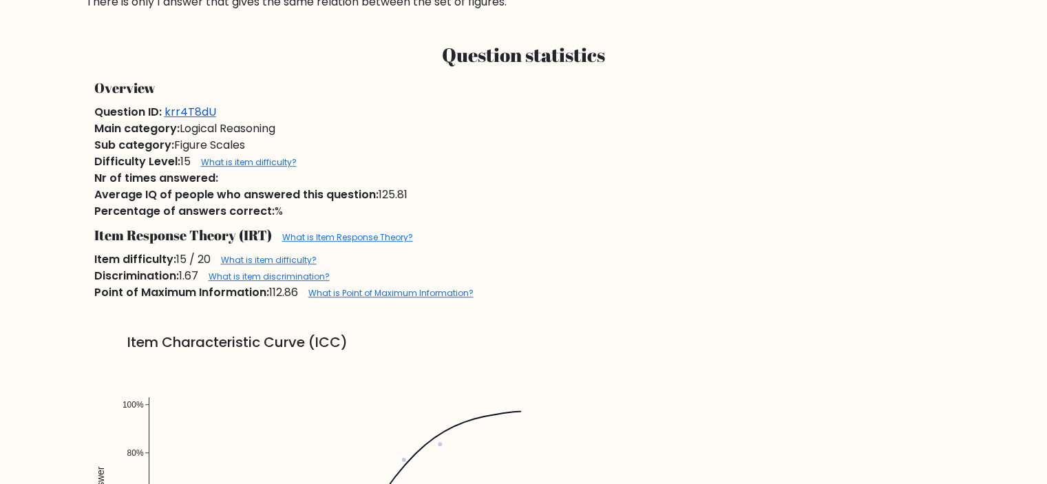
click at [181, 112] on link "krr4T8dU" at bounding box center [191, 112] width 52 height 16
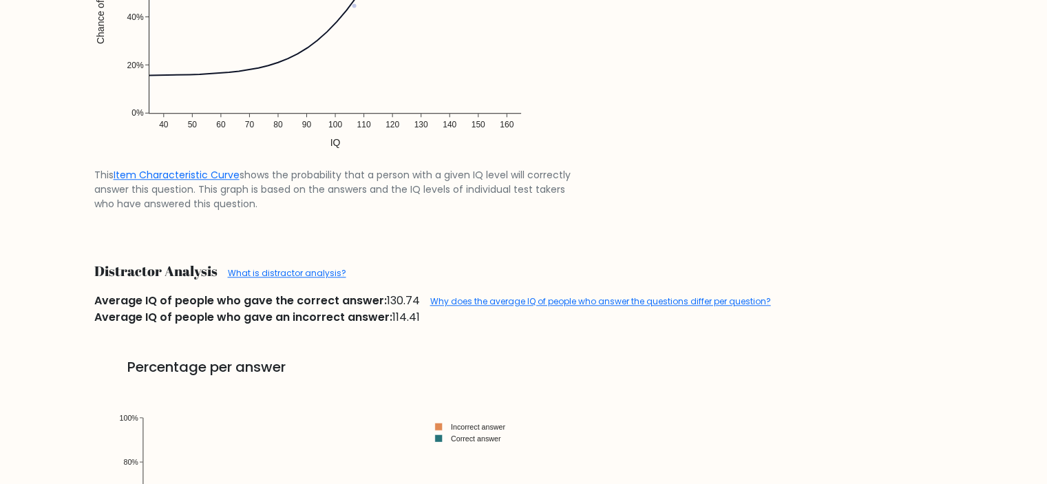
scroll to position [1377, 0]
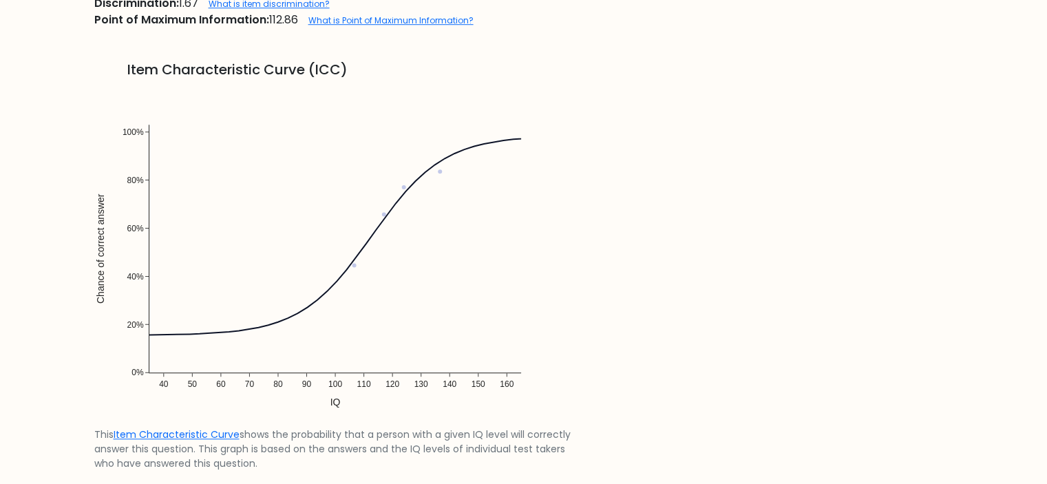
scroll to position [1583, 0]
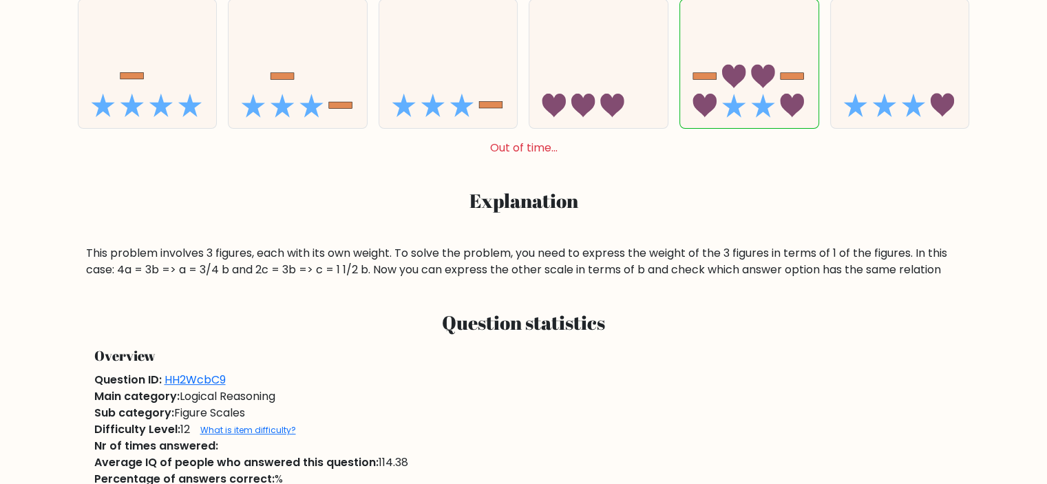
scroll to position [551, 0]
